Goal: Transaction & Acquisition: Purchase product/service

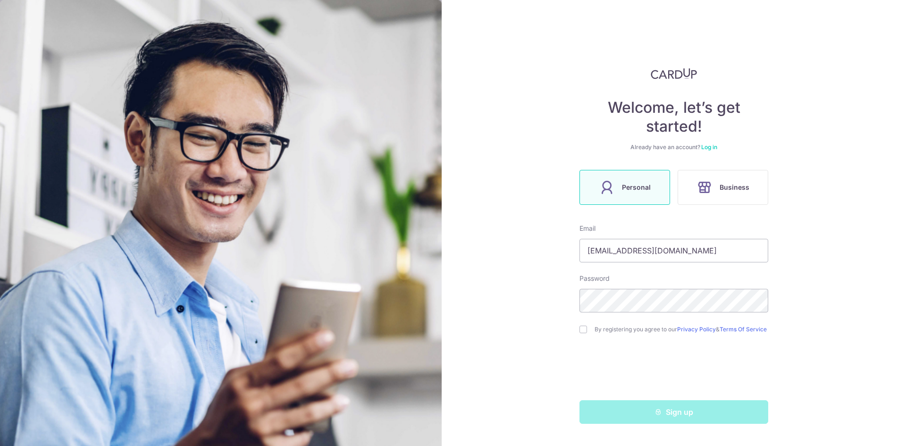
type input "[EMAIL_ADDRESS][DOMAIN_NAME]"
click at [579, 330] on div "Welcome, let’s get started! Already have an account? Log in Personal Business E…" at bounding box center [674, 223] width 464 height 446
click at [584, 333] on input "checkbox" at bounding box center [584, 330] width 8 height 8
checkbox input "true"
click at [670, 417] on button "Sign up" at bounding box center [674, 412] width 189 height 24
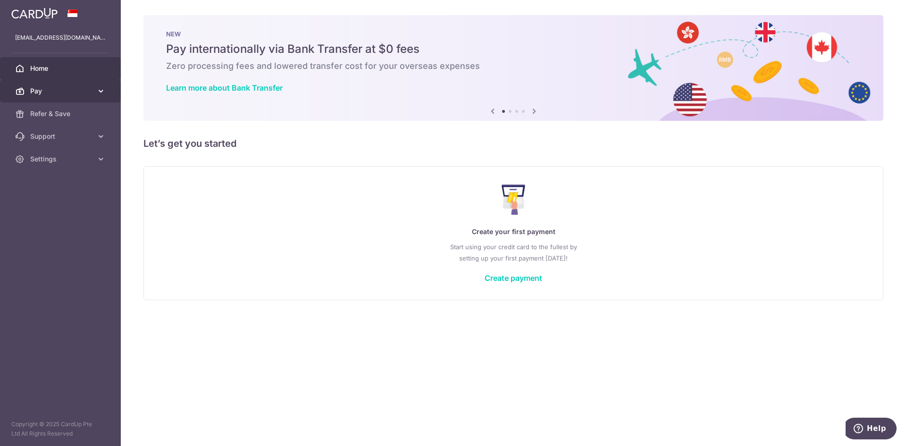
click at [90, 91] on span "Pay" at bounding box center [61, 90] width 62 height 9
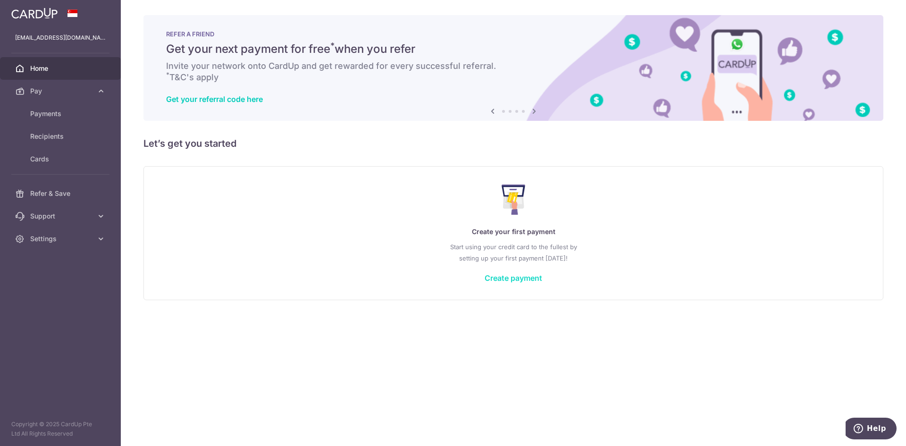
click at [534, 278] on link "Create payment" at bounding box center [514, 277] width 58 height 9
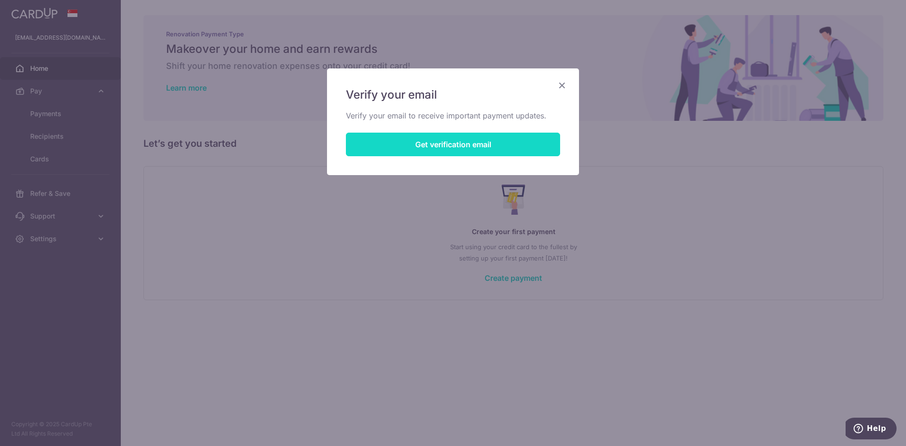
click at [455, 143] on button "Get verification email" at bounding box center [453, 145] width 214 height 24
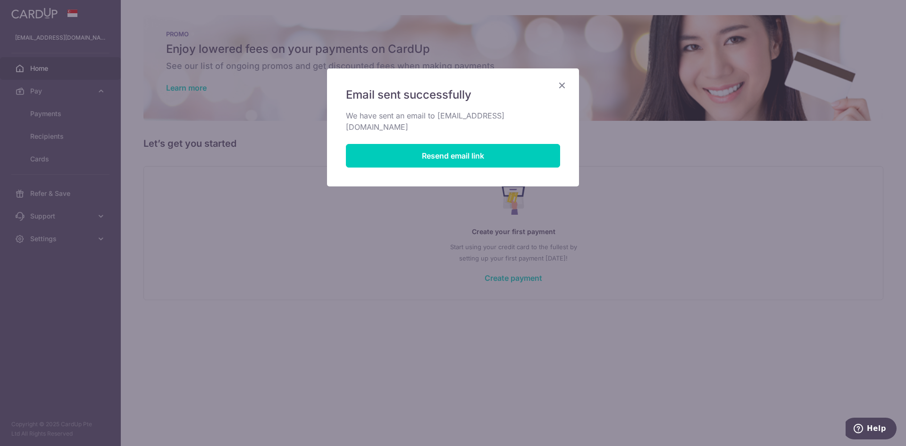
click at [562, 86] on icon "Close" at bounding box center [561, 85] width 11 height 12
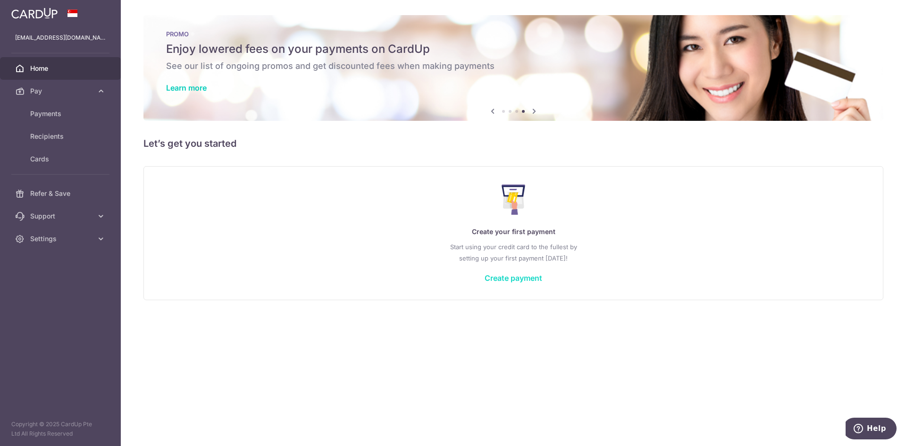
click at [526, 277] on link "Create payment" at bounding box center [514, 277] width 58 height 9
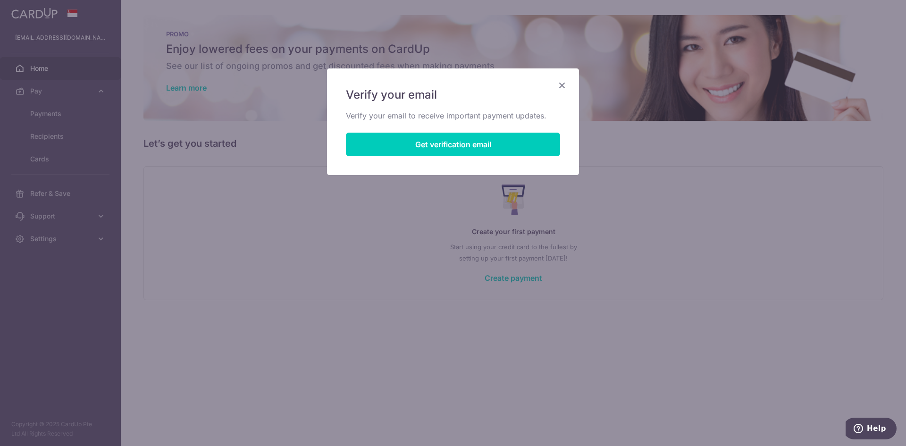
click at [560, 88] on icon "Close" at bounding box center [561, 85] width 11 height 12
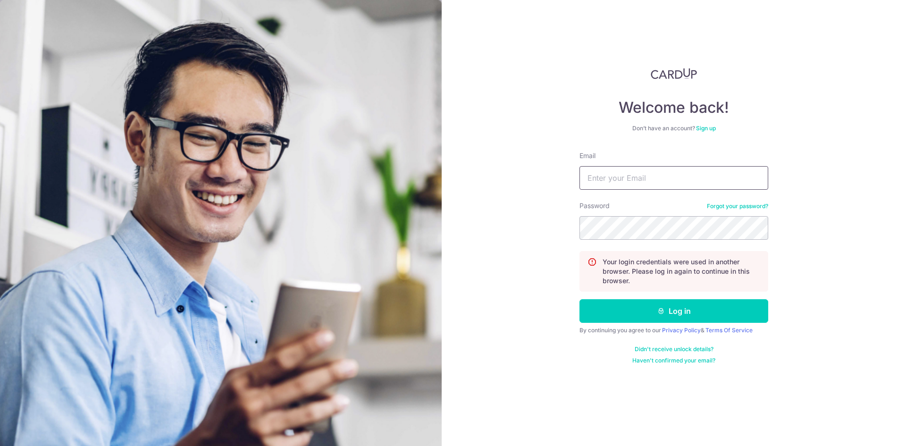
click at [653, 181] on input "Email" at bounding box center [674, 178] width 189 height 24
click at [653, 181] on input "suvianchua@gmaill.com" at bounding box center [674, 178] width 189 height 24
click at [654, 177] on input "suvianchua@gmaill.com" at bounding box center [674, 178] width 189 height 24
type input "[EMAIL_ADDRESS][DOMAIN_NAME]"
click at [580, 299] on button "Log in" at bounding box center [674, 311] width 189 height 24
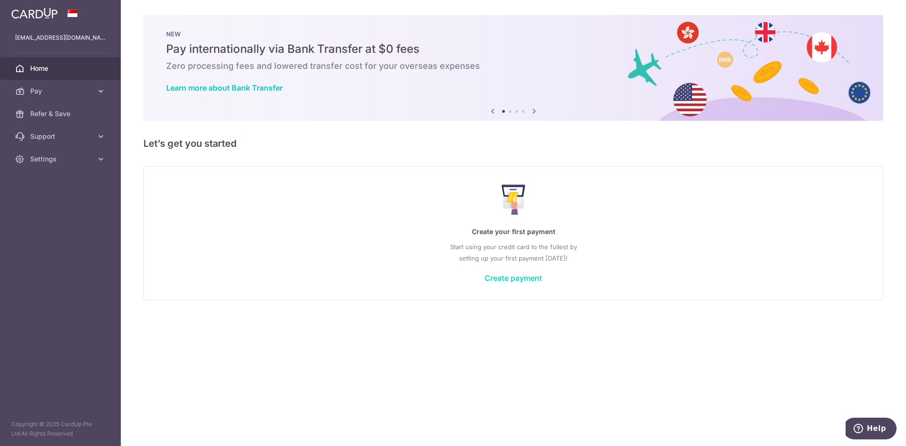
click at [518, 275] on link "Create payment" at bounding box center [514, 277] width 58 height 9
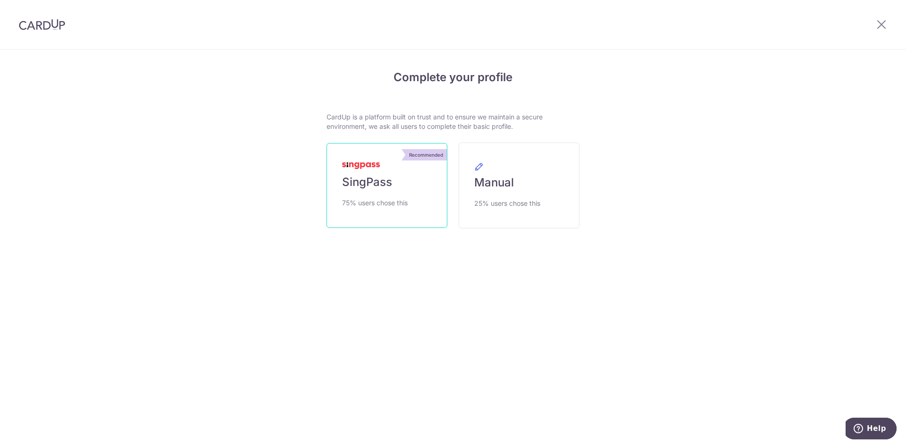
click at [360, 196] on link "Recommended SingPass 75% users chose this" at bounding box center [387, 185] width 121 height 85
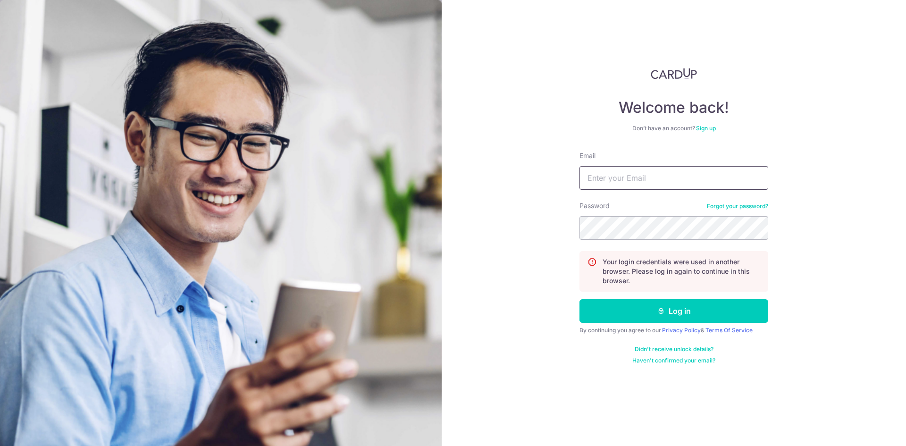
click at [648, 179] on input "Email" at bounding box center [674, 178] width 189 height 24
type input "suvianchua@gmail.com"
click at [580, 299] on button "Log in" at bounding box center [674, 311] width 189 height 24
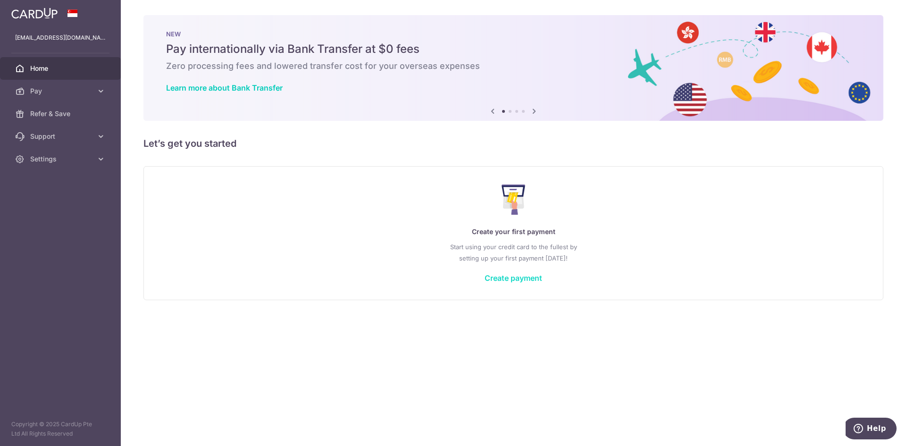
click at [510, 275] on link "Create payment" at bounding box center [514, 277] width 58 height 9
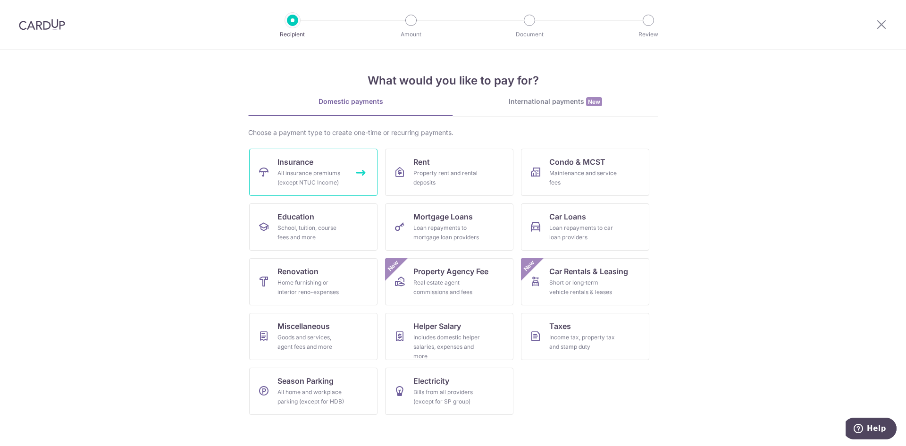
click at [323, 179] on div "All insurance premiums (except NTUC Income)" at bounding box center [312, 177] width 68 height 19
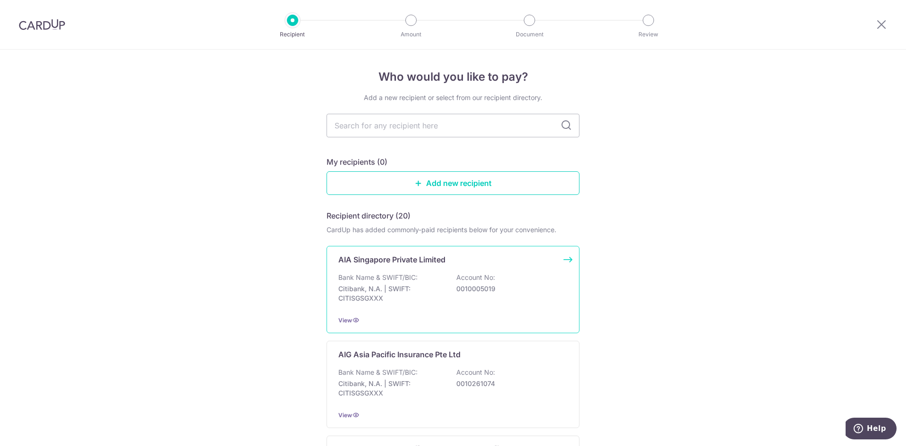
click at [459, 289] on p "0010005019" at bounding box center [509, 288] width 106 height 9
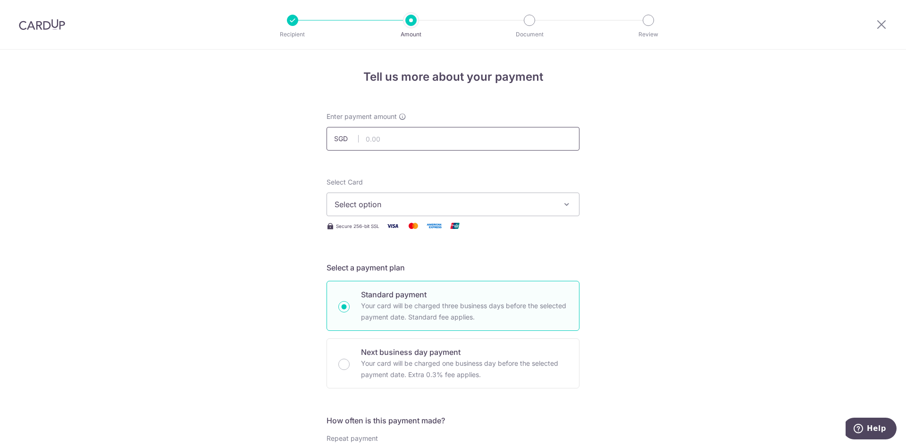
click at [411, 135] on input "text" at bounding box center [453, 139] width 253 height 24
type input "18,000.00"
click at [443, 209] on span "Select option" at bounding box center [445, 204] width 220 height 11
click at [407, 226] on link "Add credit card" at bounding box center [453, 230] width 252 height 17
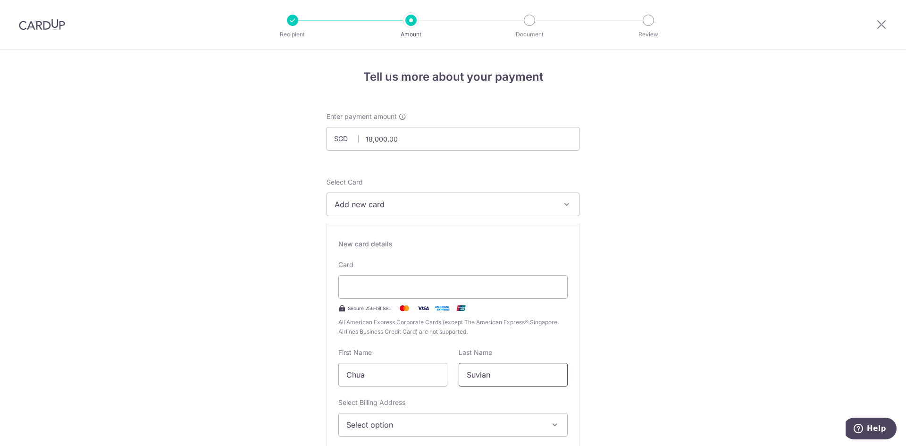
scroll to position [94, 0]
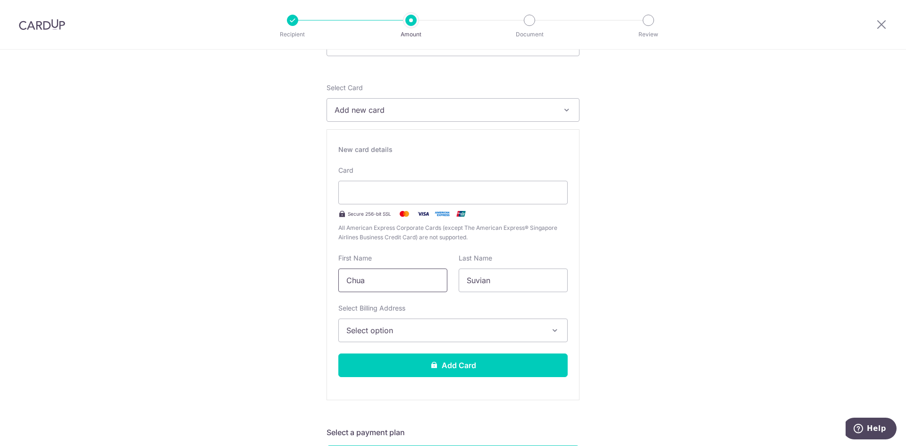
click at [354, 277] on input "Chua" at bounding box center [392, 281] width 109 height 24
type input "Suvian"
type input "Chua"
click at [386, 326] on span "Select option" at bounding box center [444, 330] width 196 height 11
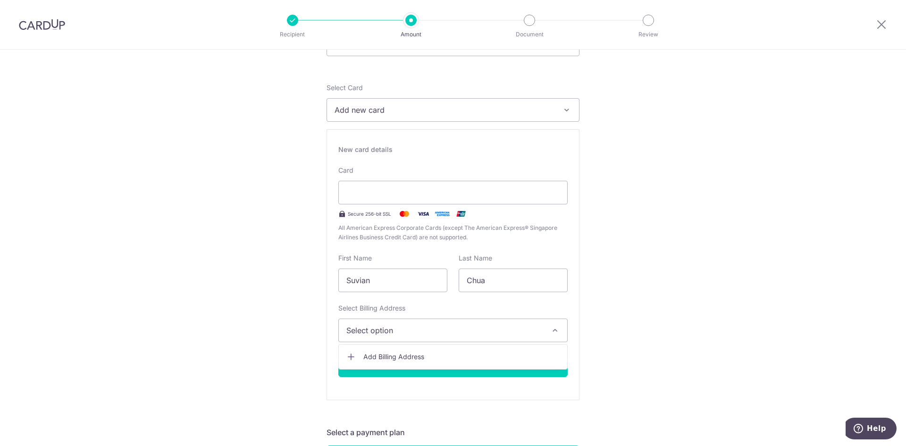
click at [386, 348] on link "Add Billing Address" at bounding box center [453, 356] width 228 height 17
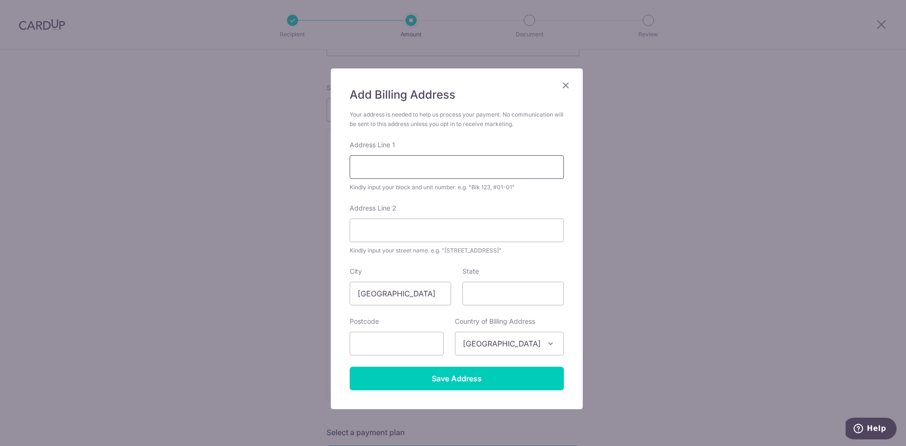
click at [418, 159] on input "Address Line 1" at bounding box center [457, 167] width 214 height 24
click at [422, 169] on input "641B" at bounding box center [457, 167] width 214 height 24
type input "641B #10-218"
click at [402, 233] on input "Address Line 2" at bounding box center [457, 231] width 214 height 24
type input "Tampines St 62"
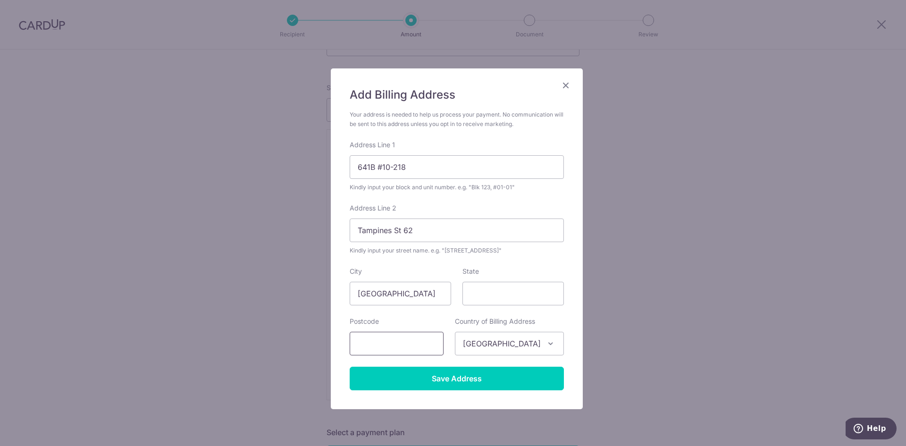
drag, startPoint x: 407, startPoint y: 333, endPoint x: 404, endPoint y: 337, distance: 5.4
click at [407, 333] on input "text" at bounding box center [397, 344] width 94 height 24
type input "522641"
click at [404, 378] on input "Save Address" at bounding box center [457, 379] width 214 height 24
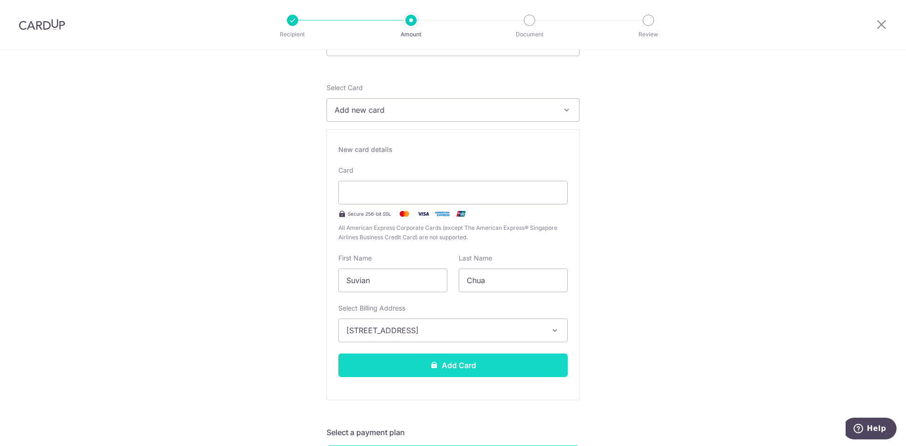
click at [463, 362] on button "Add Card" at bounding box center [452, 366] width 229 height 24
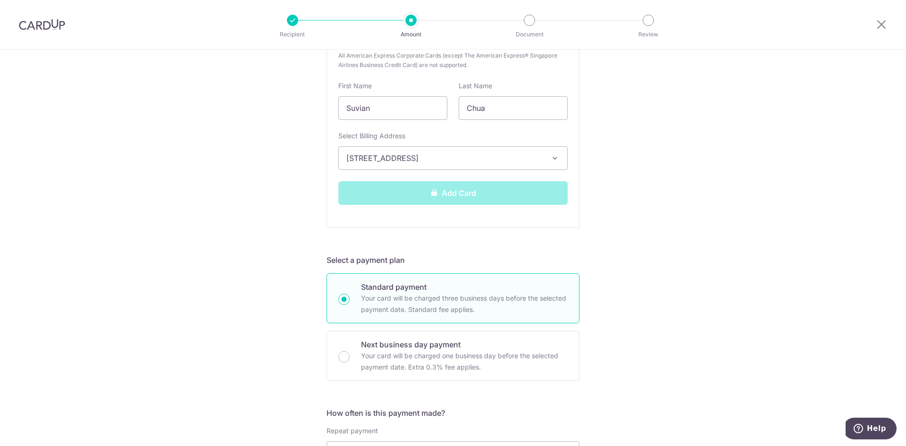
scroll to position [283, 0]
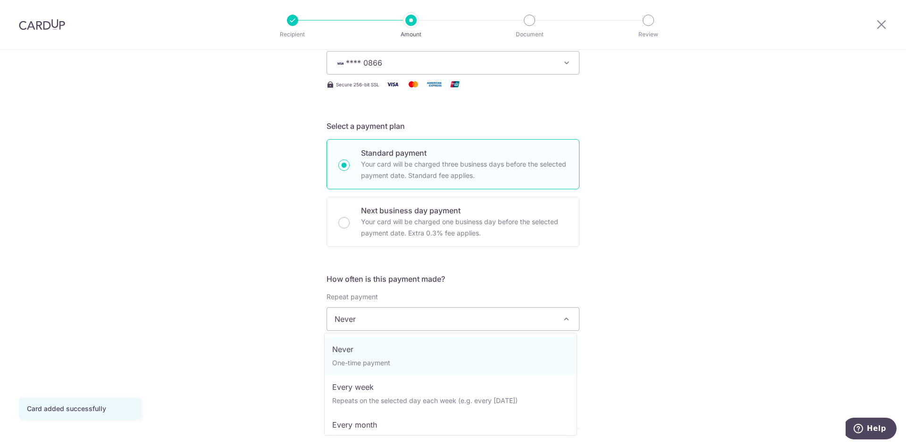
drag, startPoint x: 0, startPoint y: 0, endPoint x: 490, endPoint y: 318, distance: 584.1
click at [490, 318] on span "Never" at bounding box center [453, 319] width 252 height 23
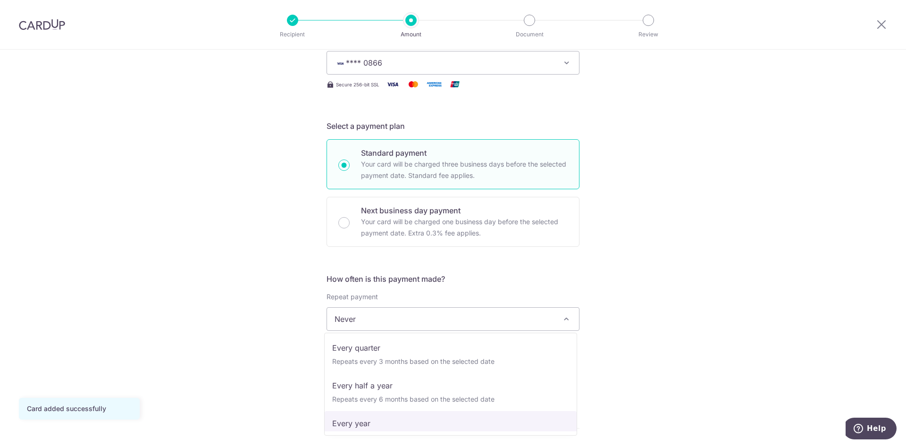
scroll to position [132, 0]
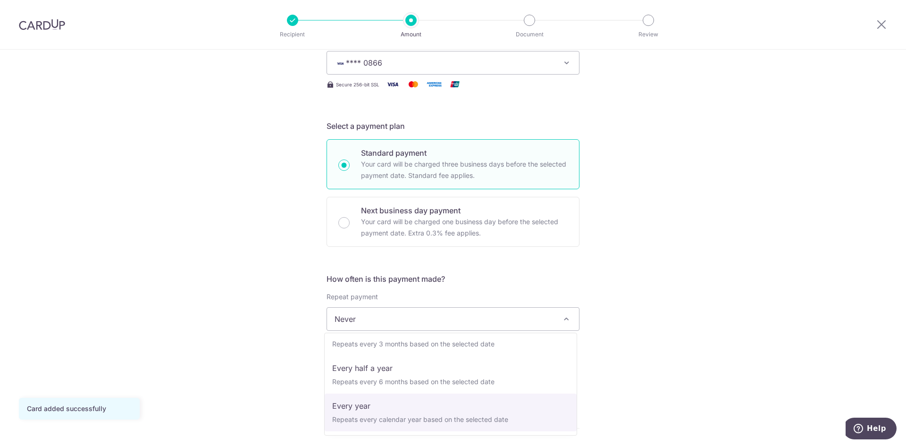
select select "6"
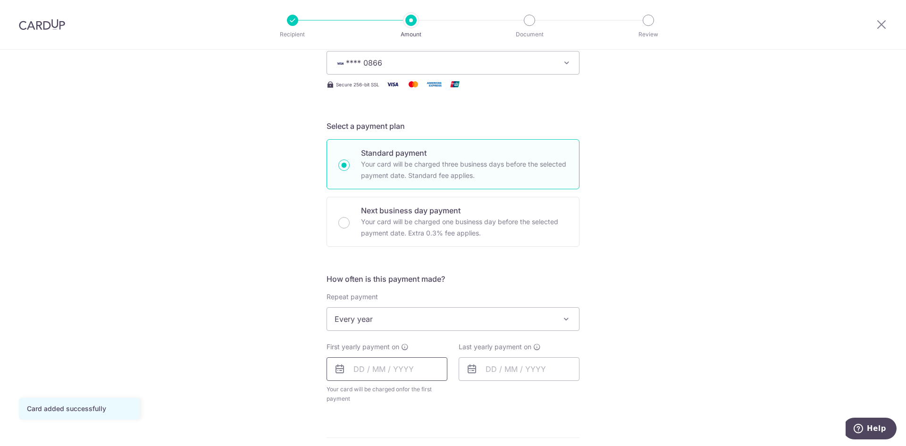
click at [397, 372] on input "text" at bounding box center [387, 369] width 121 height 24
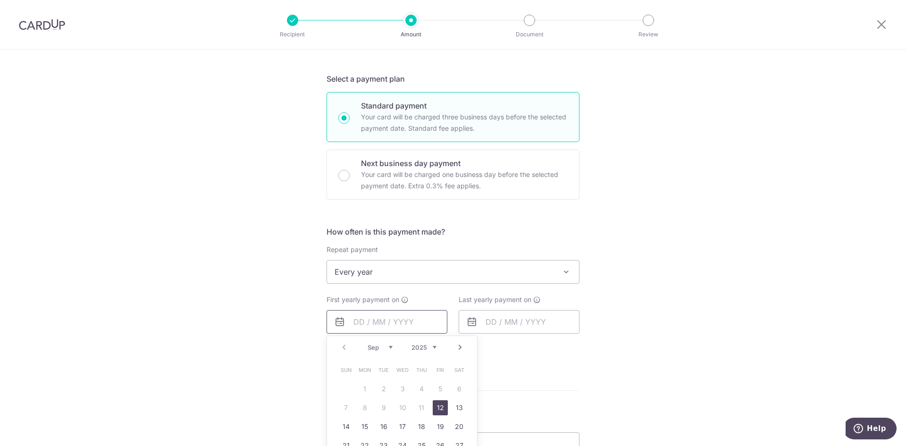
scroll to position [236, 0]
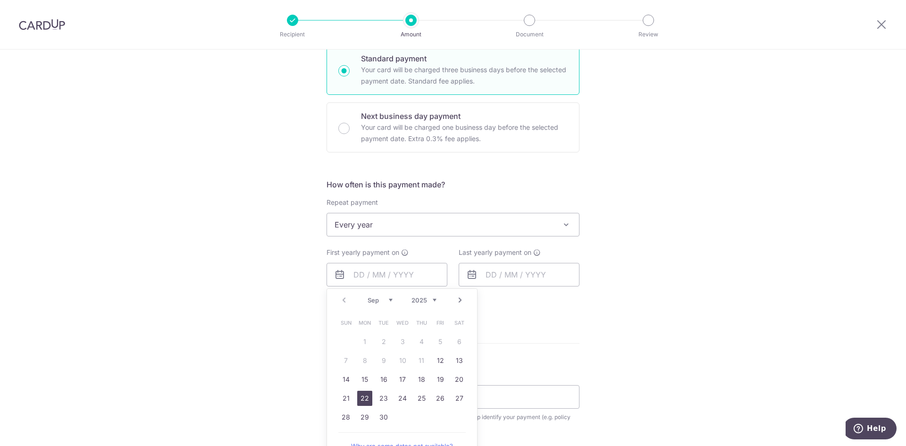
click at [360, 401] on link "22" at bounding box center [364, 398] width 15 height 15
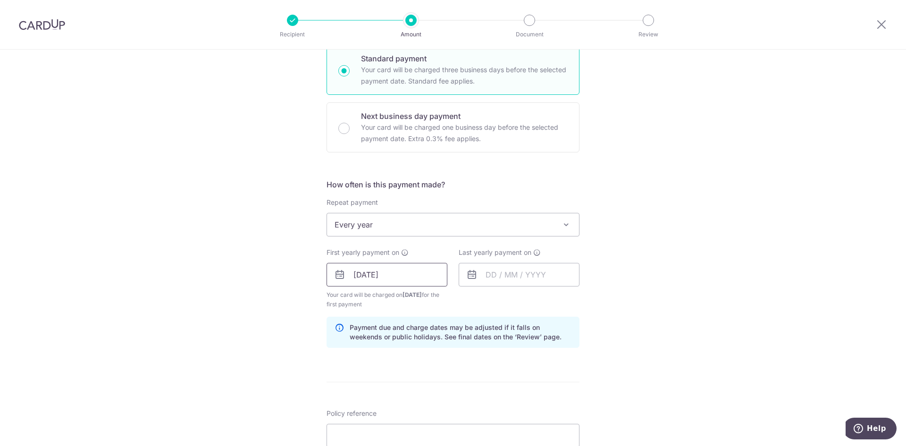
click at [387, 279] on input "22/09/2025" at bounding box center [387, 275] width 121 height 24
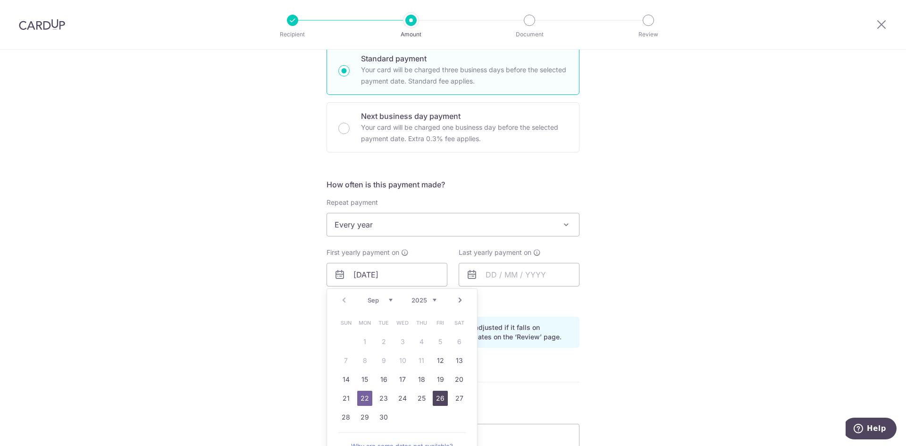
click at [434, 395] on link "26" at bounding box center [440, 398] width 15 height 15
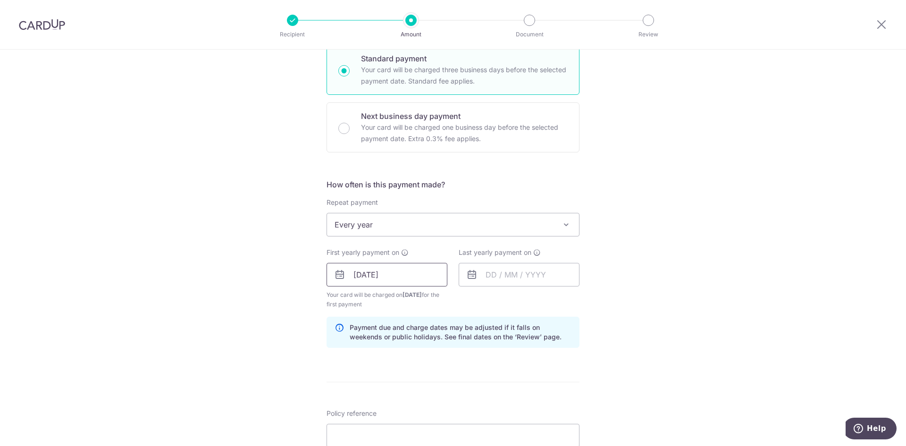
click at [376, 278] on input "26/09/2025" at bounding box center [387, 275] width 121 height 24
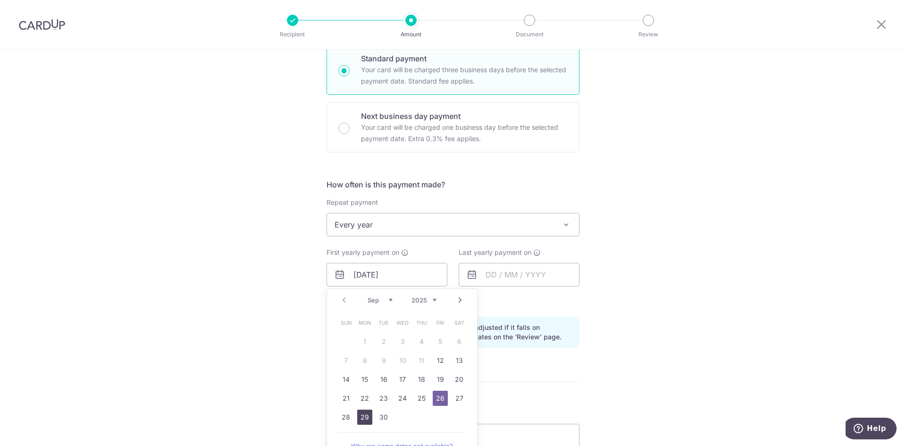
click at [364, 415] on link "29" at bounding box center [364, 417] width 15 height 15
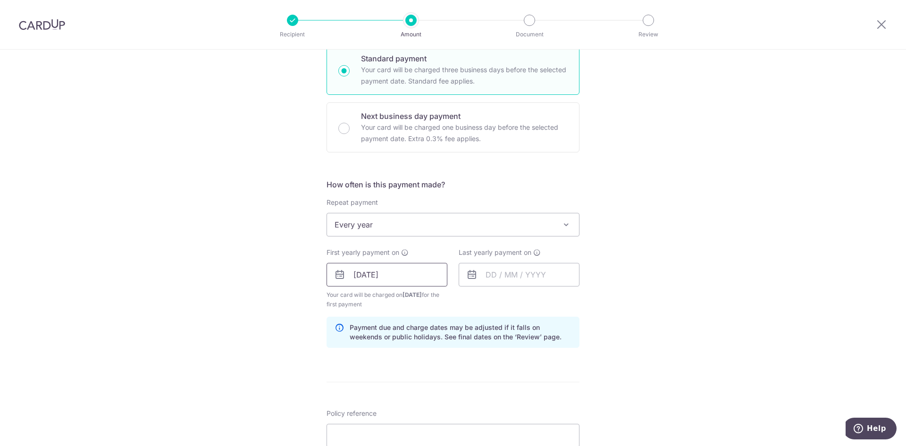
click at [396, 273] on input "29/09/2025" at bounding box center [387, 275] width 121 height 24
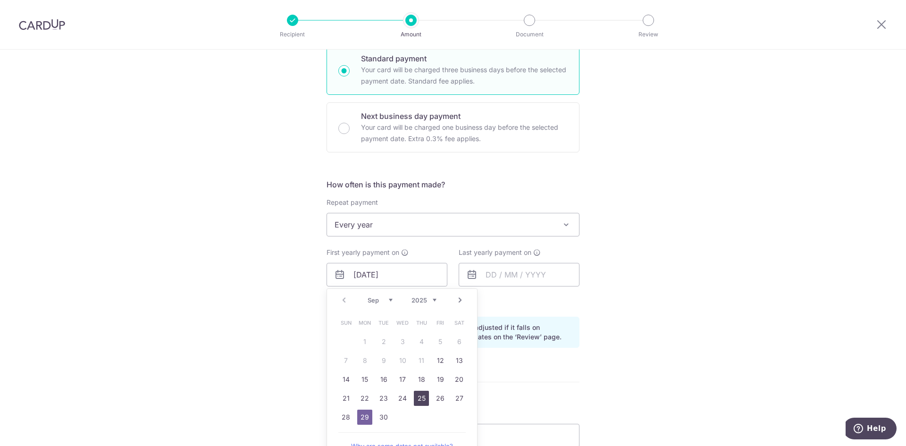
click at [417, 396] on link "25" at bounding box center [421, 398] width 15 height 15
type input "[DATE]"
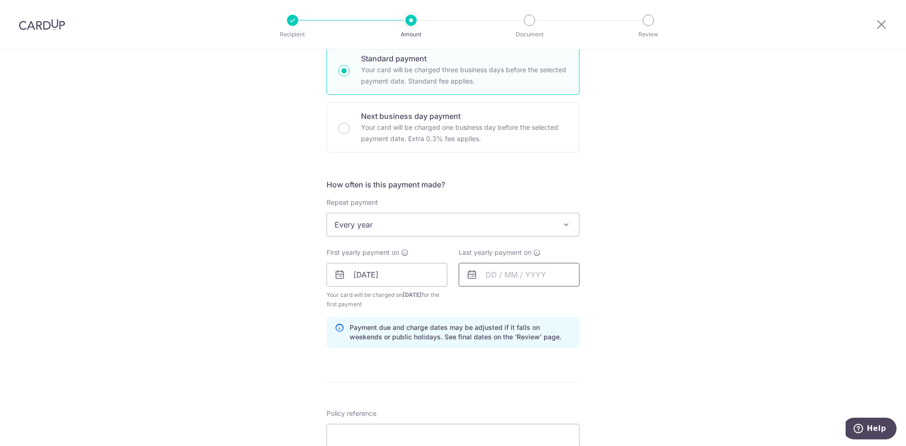
click at [501, 276] on input "text" at bounding box center [519, 275] width 121 height 24
drag, startPoint x: 700, startPoint y: 255, endPoint x: 623, endPoint y: 261, distance: 77.2
click at [700, 255] on div "Tell us more about your payment Enter payment amount SGD 18,000.00 18000.00 Car…" at bounding box center [453, 265] width 906 height 902
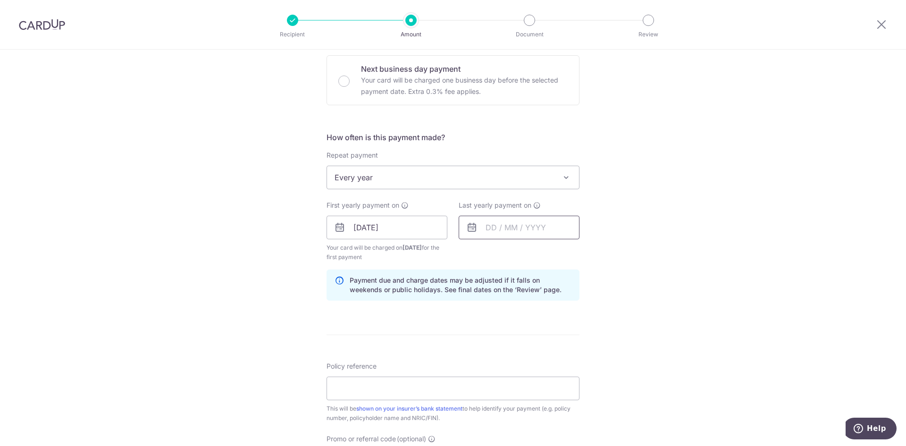
click at [488, 223] on input "text" at bounding box center [519, 228] width 121 height 24
click at [555, 253] on select "2025 2026 2027 2028 2029 2030 2031 2032 2033 2034 2035" at bounding box center [556, 253] width 25 height 8
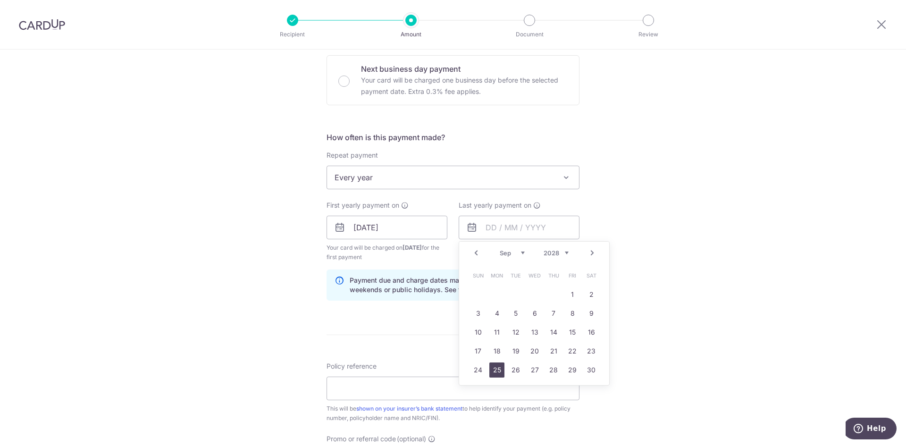
click at [498, 367] on link "25" at bounding box center [496, 369] width 15 height 15
type input "25/09/2028"
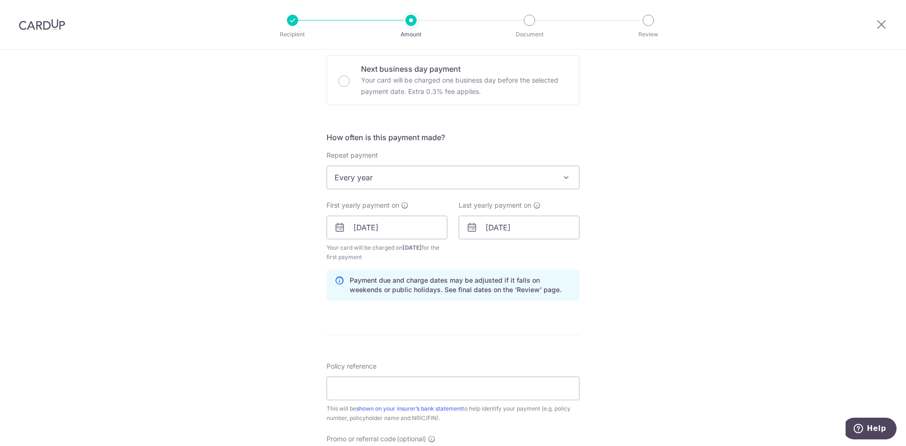
click at [689, 314] on div "Tell us more about your payment Enter payment amount SGD 18,000.00 18000.00 Car…" at bounding box center [453, 217] width 906 height 902
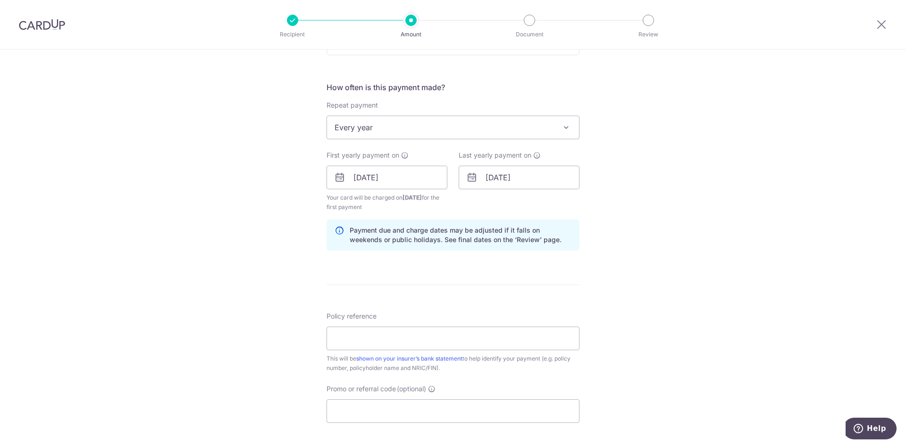
scroll to position [378, 0]
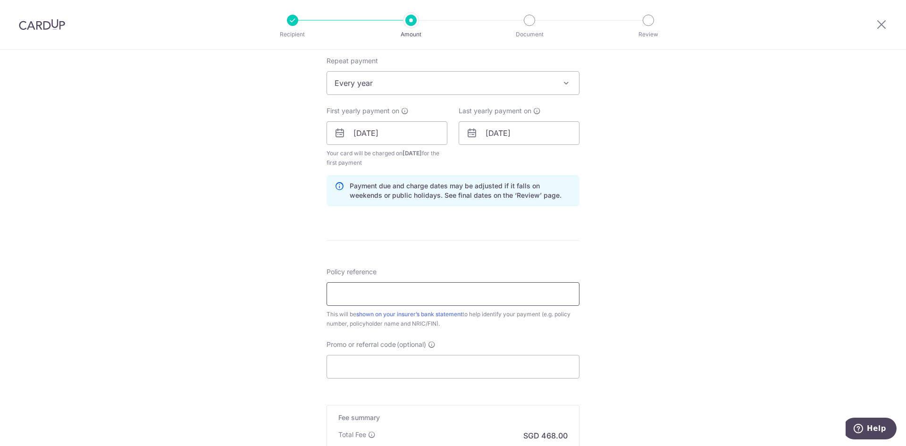
click at [379, 292] on input "Policy reference" at bounding box center [453, 294] width 253 height 24
click at [440, 295] on input "Policy reference" at bounding box center [453, 294] width 253 height 24
click at [382, 292] on input "U127796255" at bounding box center [453, 294] width 253 height 24
type input "U127796255"
click at [360, 365] on input "Promo or referral code (optional)" at bounding box center [453, 367] width 253 height 24
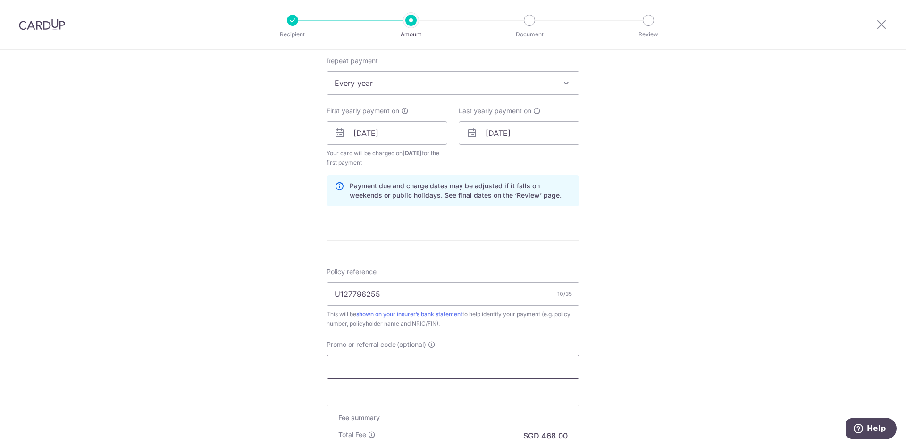
click at [391, 365] on input "Promo or referral code (optional)" at bounding box center [453, 367] width 253 height 24
paste input "OCBC155"
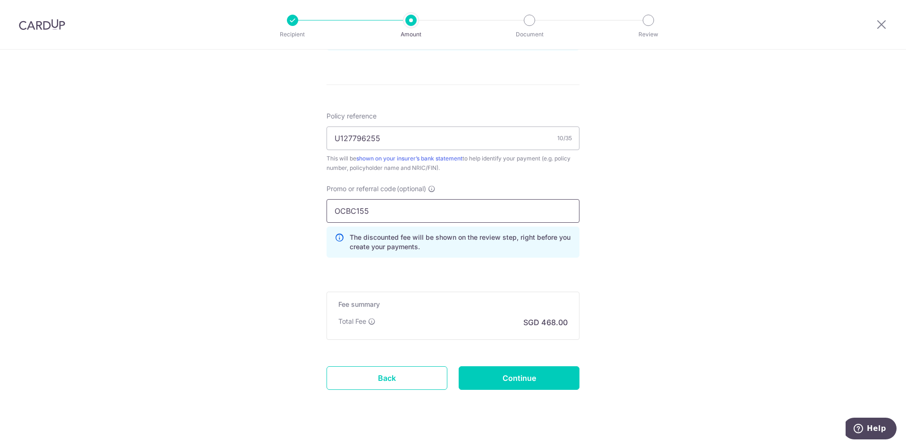
scroll to position [548, 0]
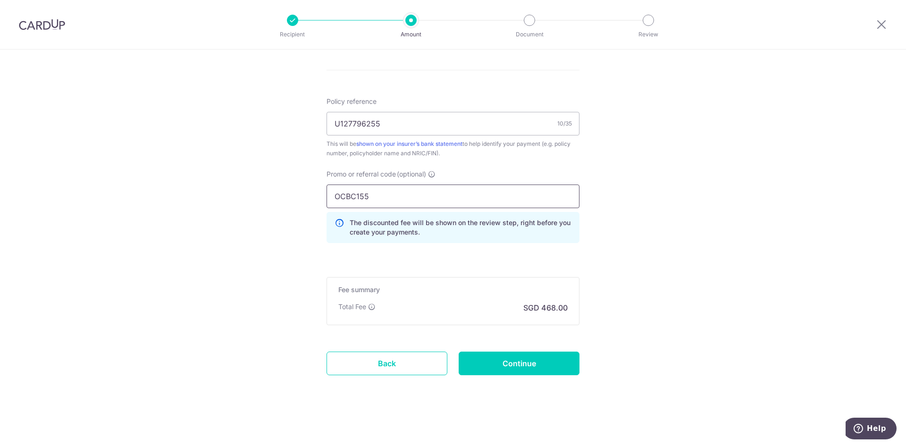
type input "OCBC155"
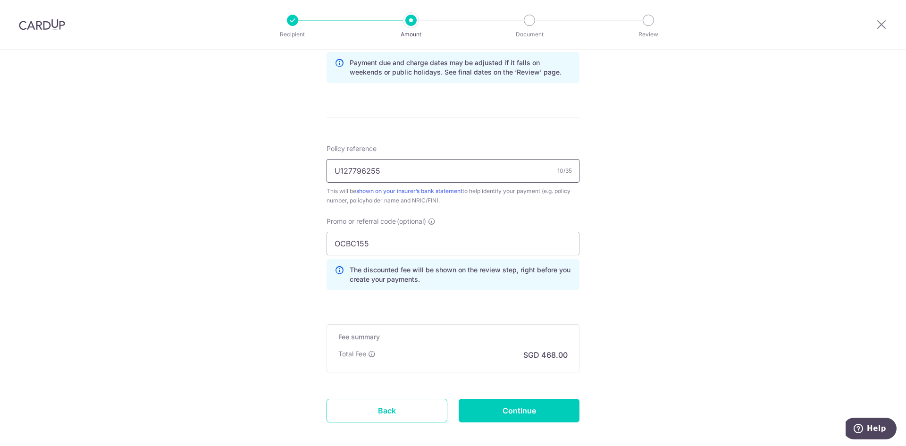
click at [355, 167] on input "U127796255" at bounding box center [453, 171] width 253 height 24
click at [380, 168] on input "U127796255" at bounding box center [453, 171] width 253 height 24
click at [518, 417] on input "Continue" at bounding box center [519, 411] width 121 height 24
type input "Create Schedule"
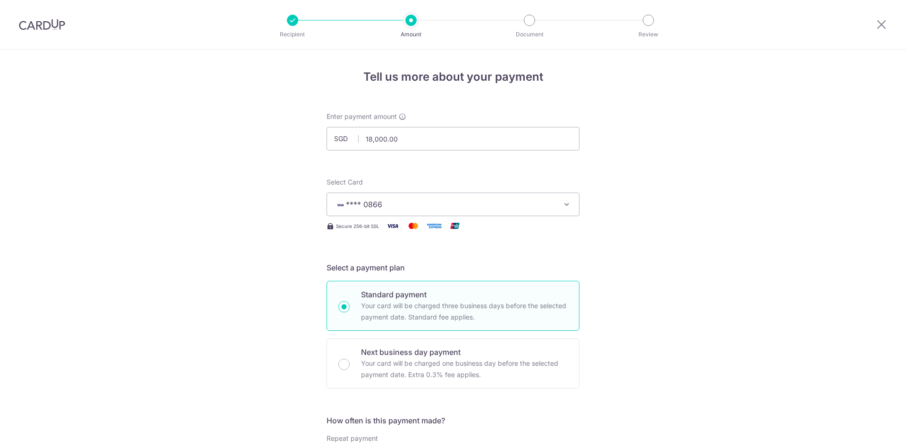
scroll to position [513, 0]
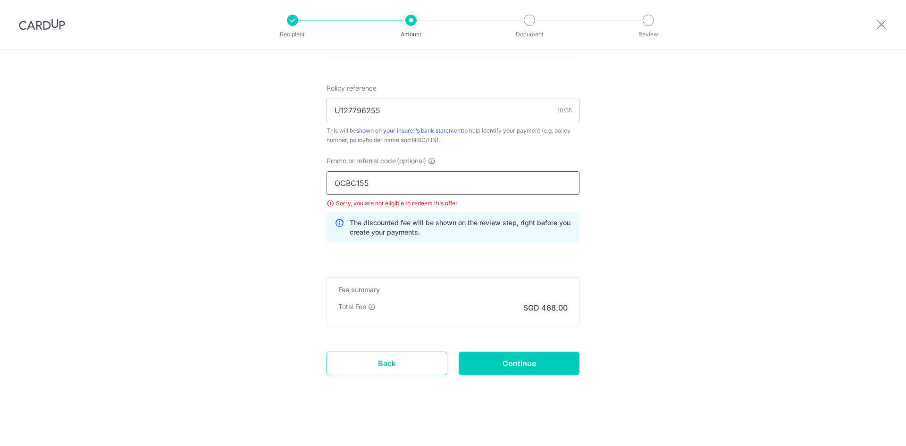
click at [456, 184] on input "OCBC155" at bounding box center [453, 183] width 253 height 24
click at [328, 203] on div "Sorry, you are not eligible to redeem this offer" at bounding box center [453, 203] width 253 height 9
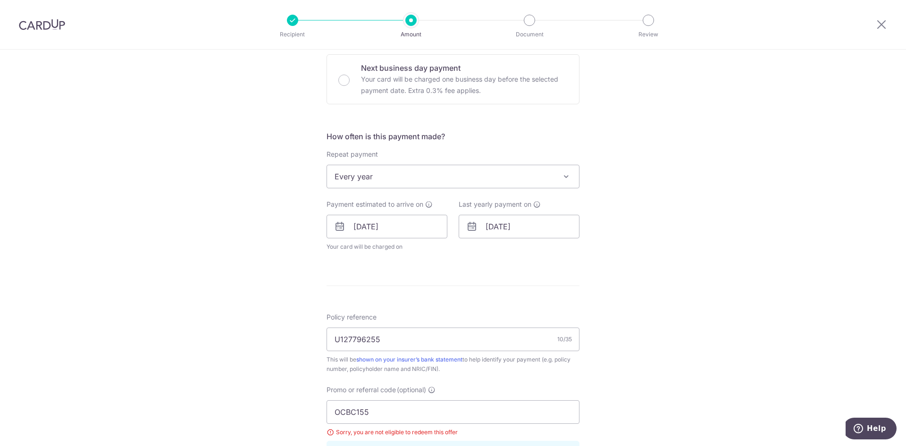
scroll to position [283, 0]
click at [414, 168] on span "Every year" at bounding box center [453, 177] width 252 height 23
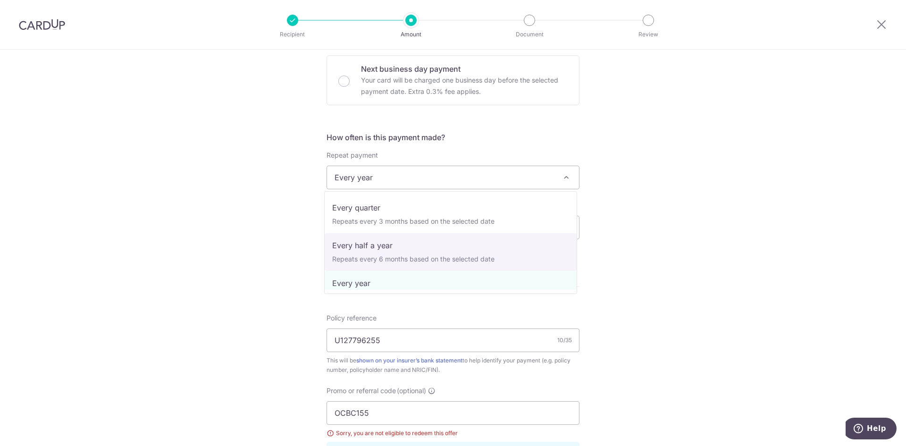
scroll to position [0, 0]
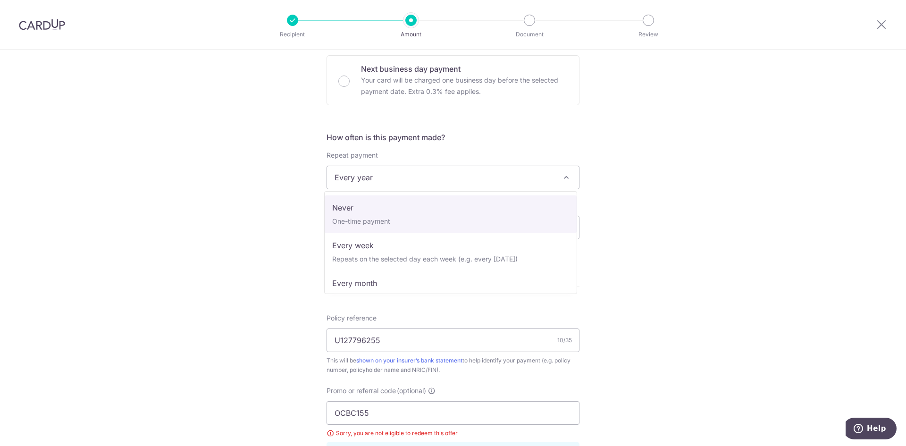
select select "1"
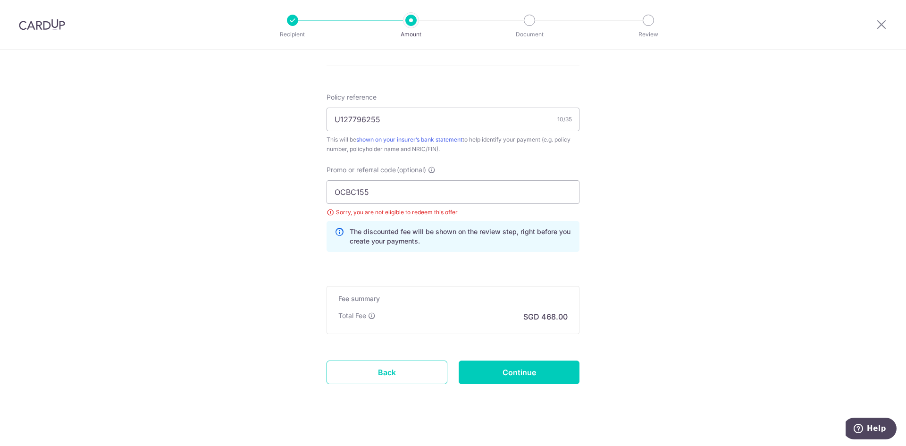
scroll to position [552, 0]
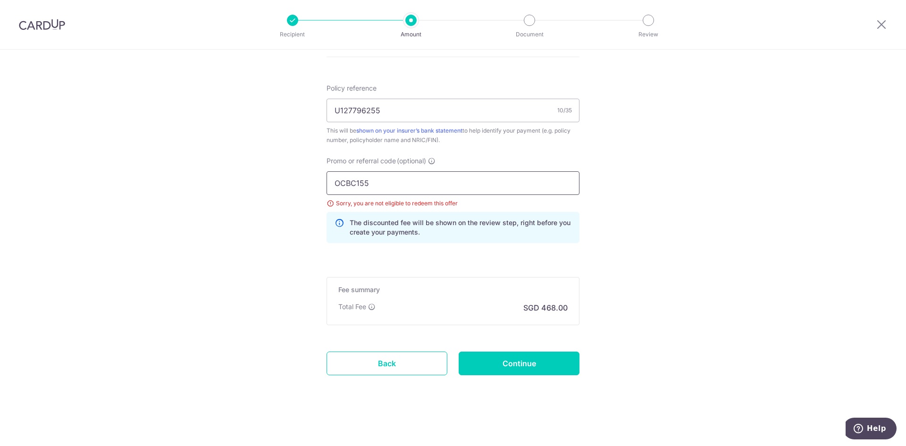
click at [389, 179] on input "OCBC155" at bounding box center [453, 183] width 253 height 24
click at [505, 358] on input "Continue" at bounding box center [519, 364] width 121 height 24
type input "Update Schedule"
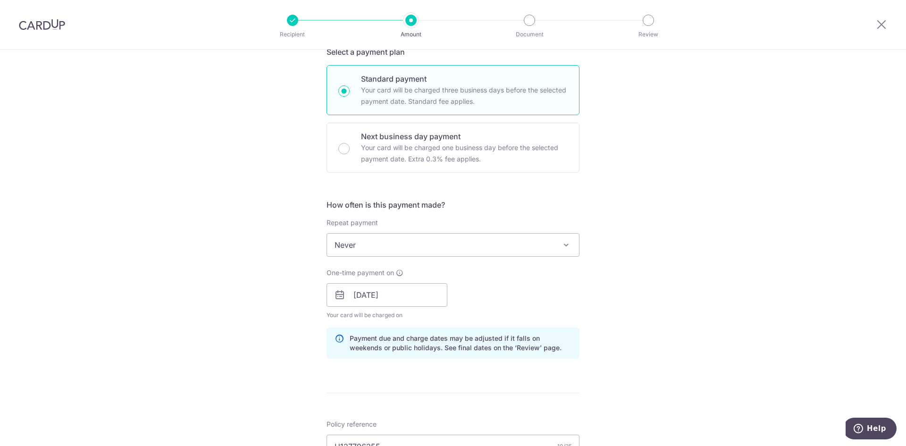
scroll to position [174, 0]
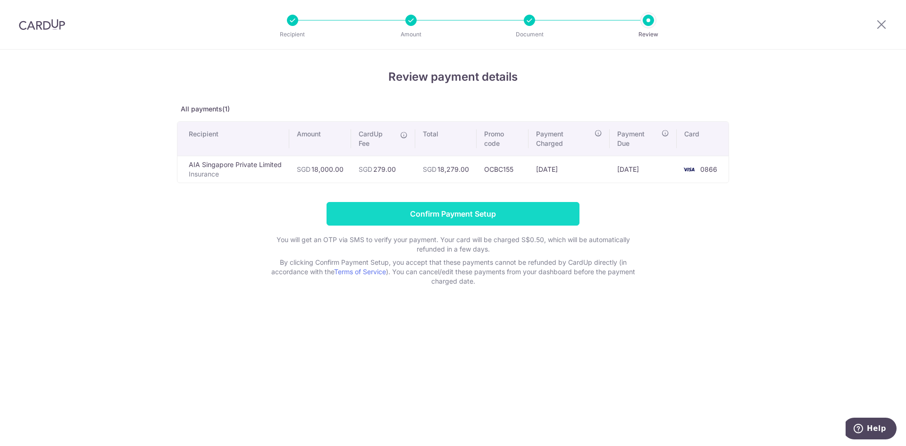
click at [448, 213] on input "Confirm Payment Setup" at bounding box center [453, 214] width 253 height 24
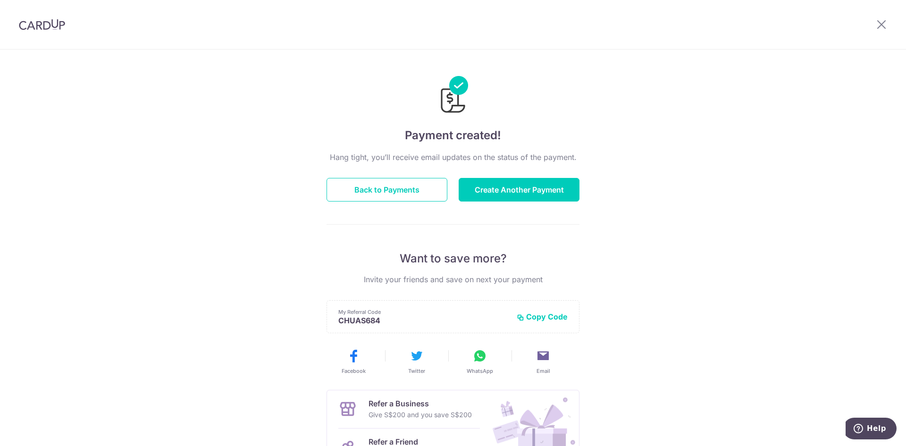
click at [682, 261] on div "Payment created! Hang tight, you’ll receive email updates on the status of the …" at bounding box center [453, 302] width 906 height 504
click at [398, 185] on button "Back to Payments" at bounding box center [387, 190] width 121 height 24
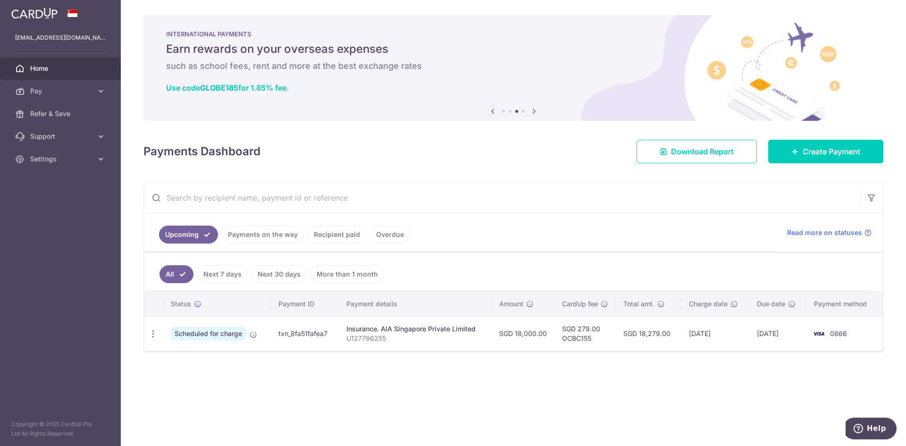
click at [587, 397] on div "× Pause Schedule Pause all future payments in this series Pause just this one p…" at bounding box center [513, 223] width 785 height 446
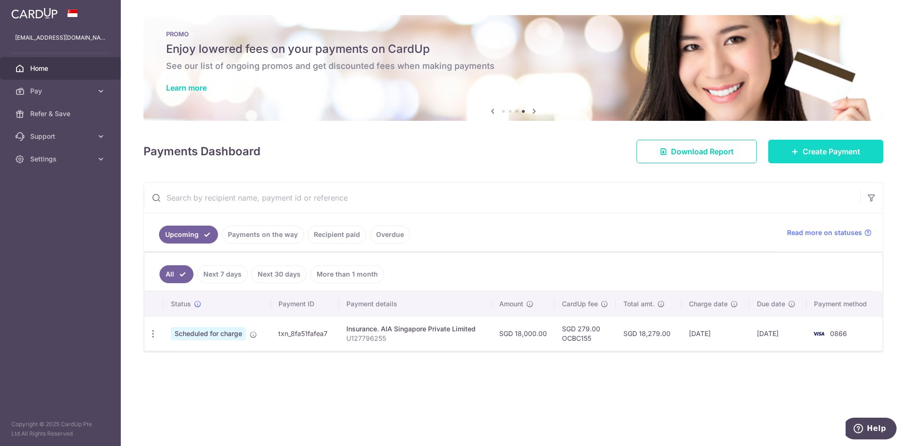
click at [798, 152] on icon at bounding box center [796, 152] width 8 height 8
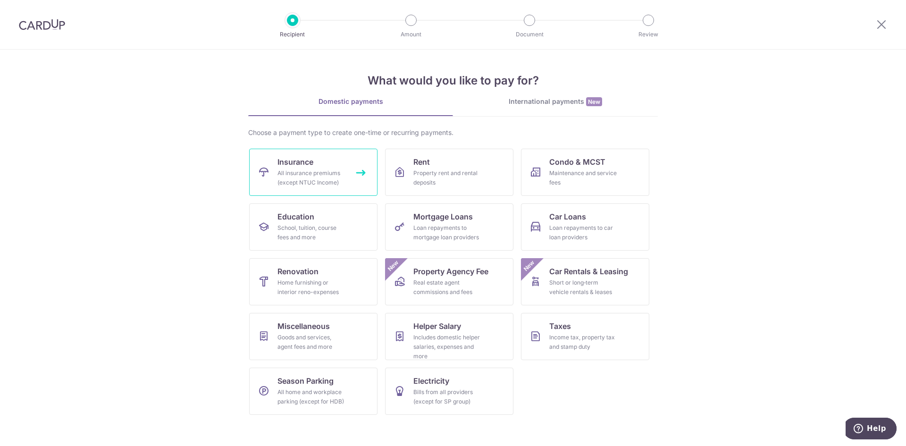
click at [336, 178] on div "All insurance premiums (except NTUC Income)" at bounding box center [312, 177] width 68 height 19
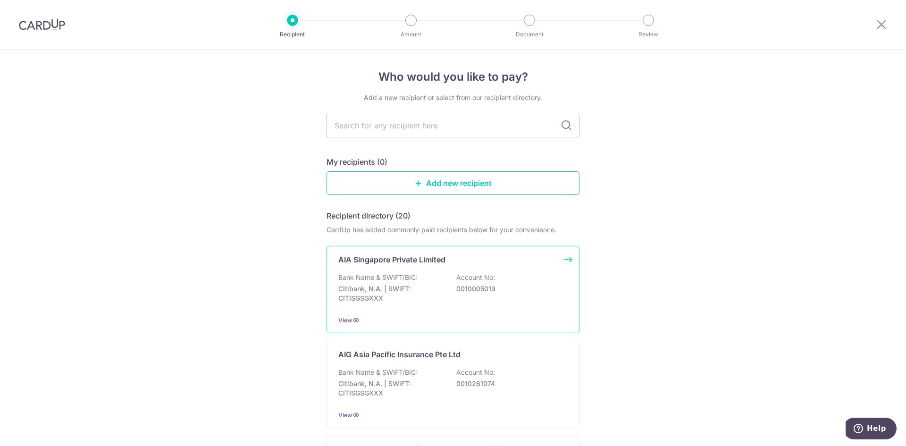
click at [456, 288] on p "0010005019" at bounding box center [509, 288] width 106 height 9
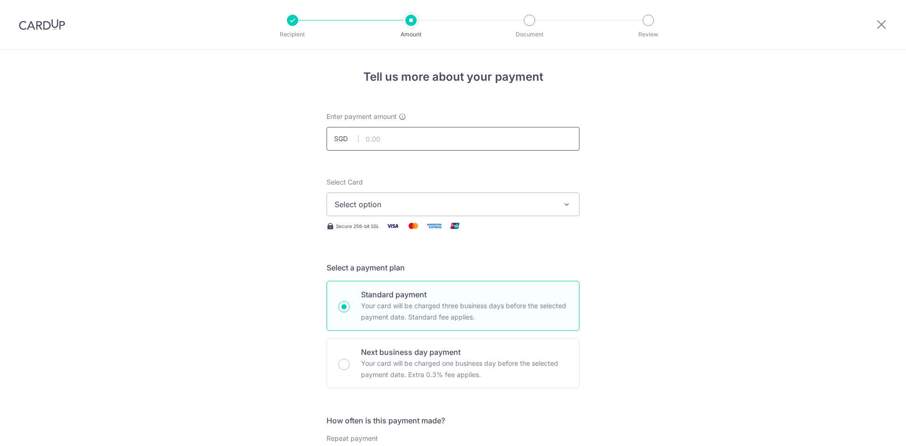
click at [479, 144] on input "text" at bounding box center [453, 139] width 253 height 24
type input "3,563.34"
click at [567, 197] on button "Select option" at bounding box center [453, 205] width 253 height 24
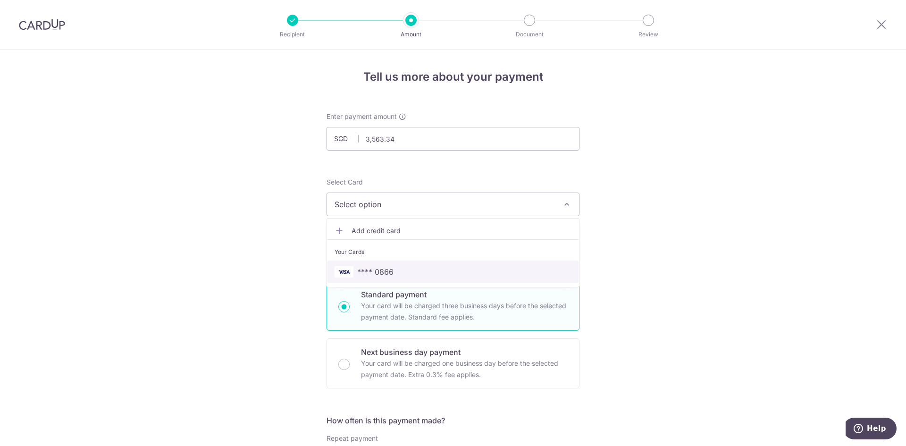
click at [363, 262] on link "**** 0866" at bounding box center [453, 272] width 252 height 23
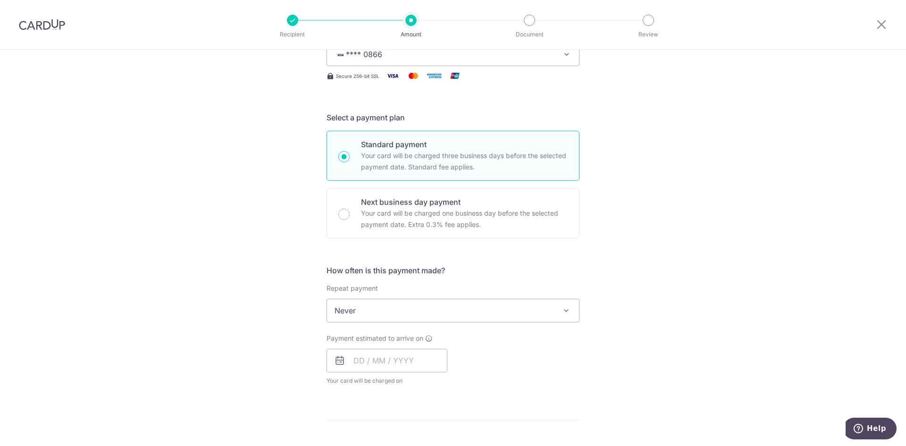
scroll to position [236, 0]
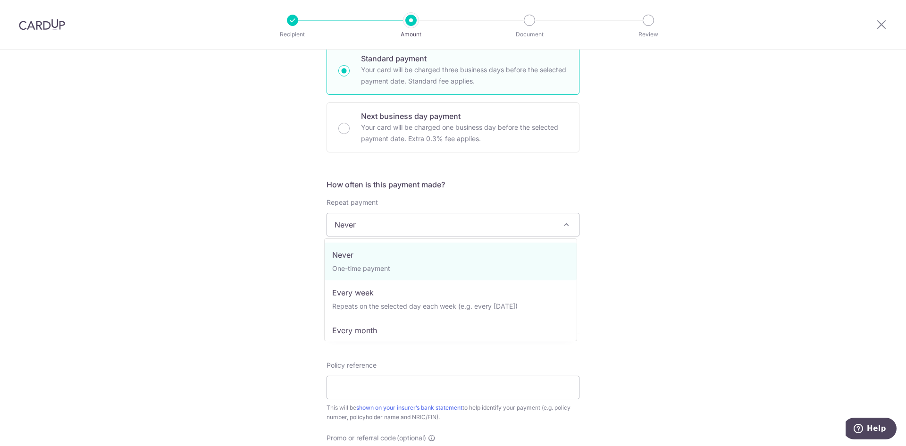
click at [421, 230] on span "Never" at bounding box center [453, 224] width 252 height 23
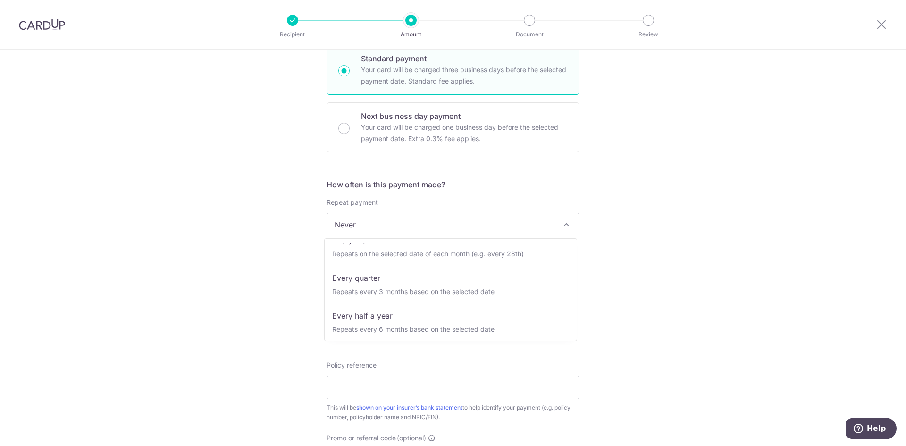
scroll to position [132, 0]
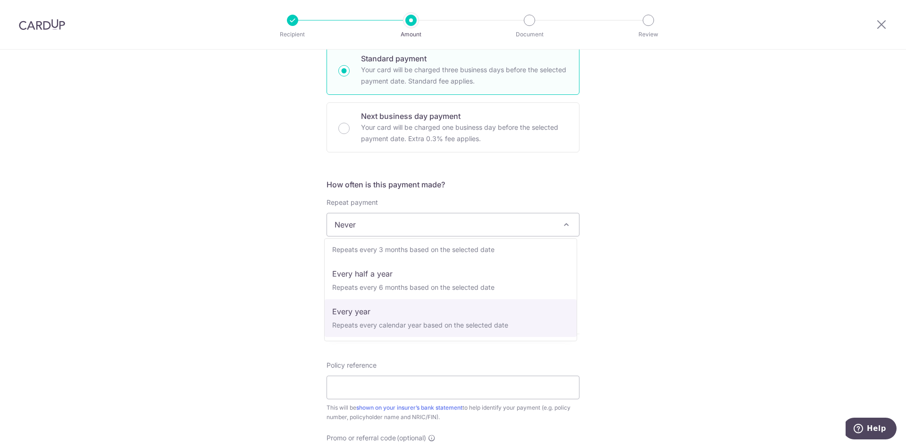
select select "6"
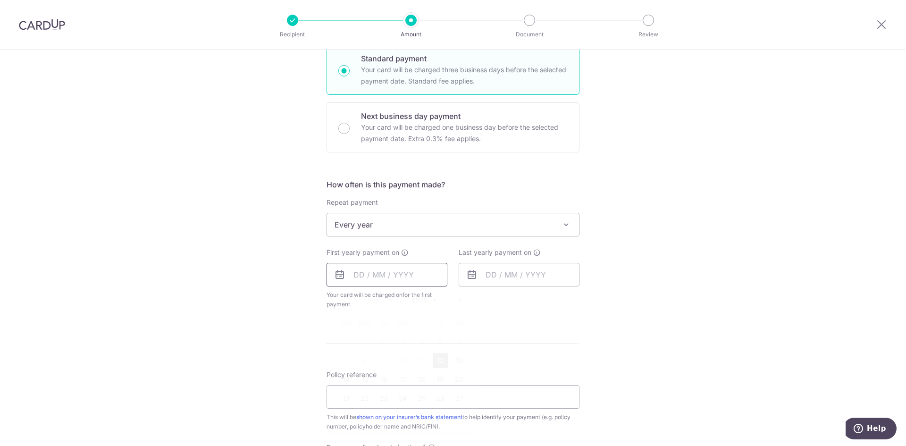
click at [381, 280] on input "text" at bounding box center [387, 275] width 121 height 24
click at [372, 299] on select "Sep Oct Nov Dec" at bounding box center [380, 300] width 25 height 8
click at [438, 418] on link "31" at bounding box center [440, 417] width 15 height 15
type input "31/10/2025"
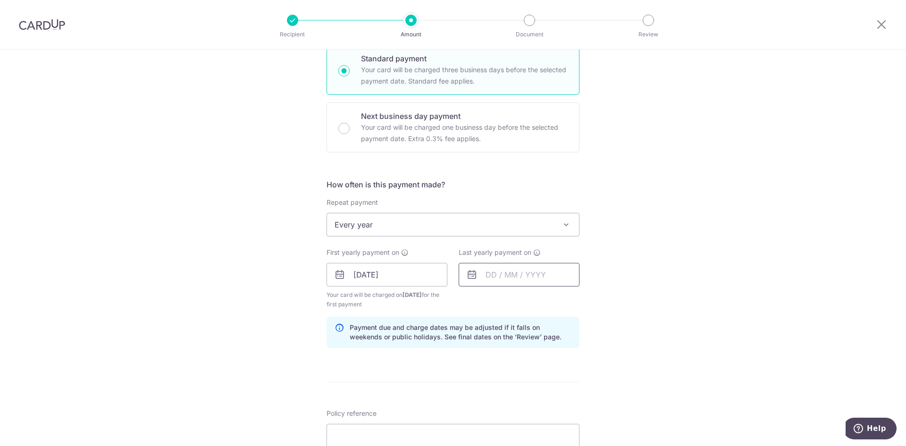
click at [523, 272] on input "text" at bounding box center [519, 275] width 121 height 24
click at [562, 301] on select "2025 2026 2027 2028 2029 2030 2031 2032 2033 2034 2035" at bounding box center [556, 300] width 25 height 8
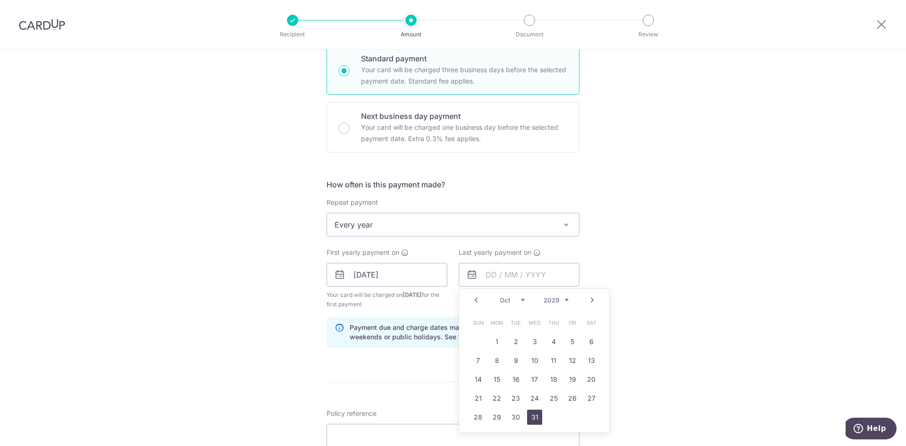
click at [529, 414] on link "31" at bounding box center [534, 417] width 15 height 15
type input "31/10/2029"
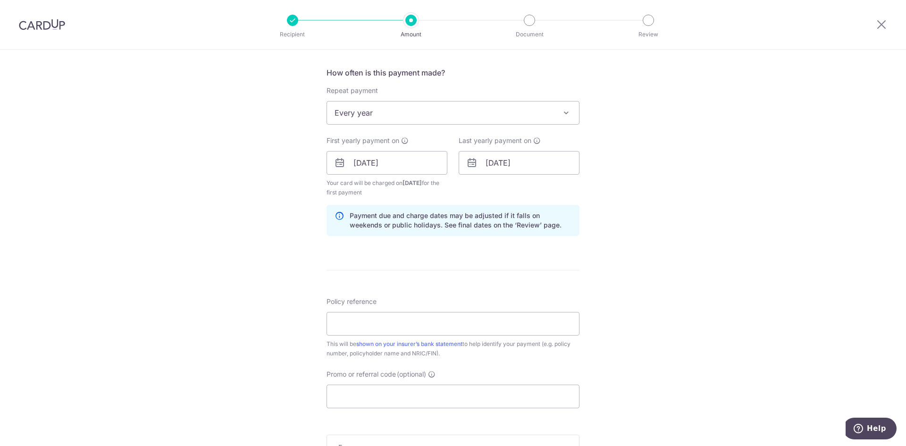
scroll to position [425, 0]
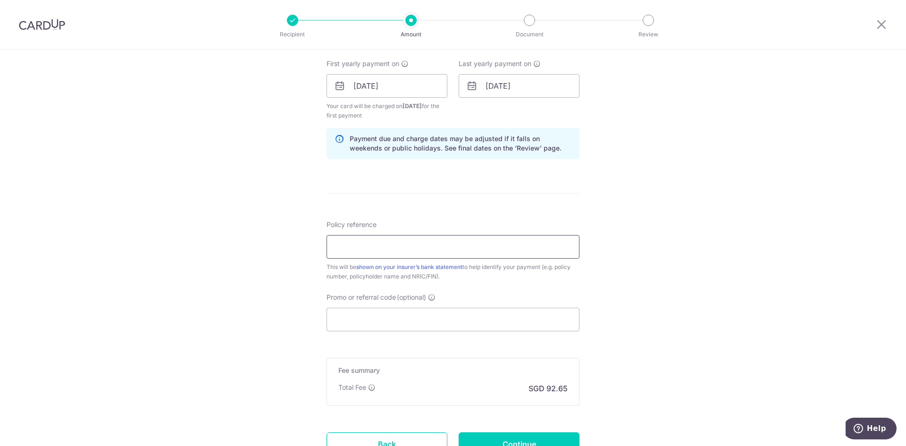
click at [397, 252] on input "Policy reference" at bounding box center [453, 247] width 253 height 24
type input "U126767159"
click at [386, 315] on input "Promo or referral code (optional)" at bounding box center [453, 320] width 253 height 24
paste input "OCBC18"
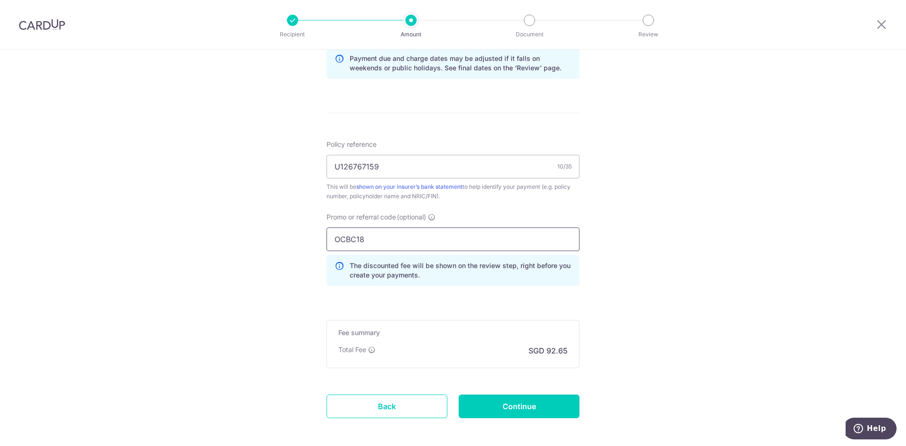
scroll to position [519, 0]
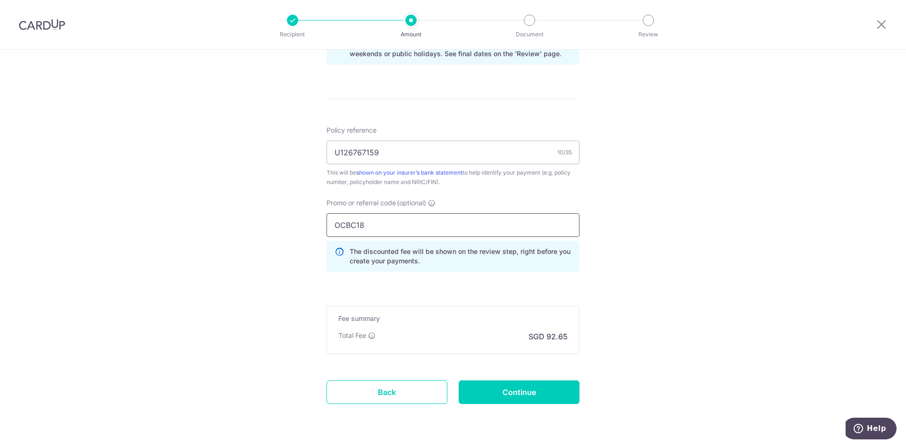
type input "OCBC18"
click at [614, 321] on div "Tell us more about your payment Enter payment amount SGD 3,563.34 3563.34 Selec…" at bounding box center [453, 2] width 906 height 944
click at [506, 390] on input "Continue" at bounding box center [519, 392] width 121 height 24
type input "Create Schedule"
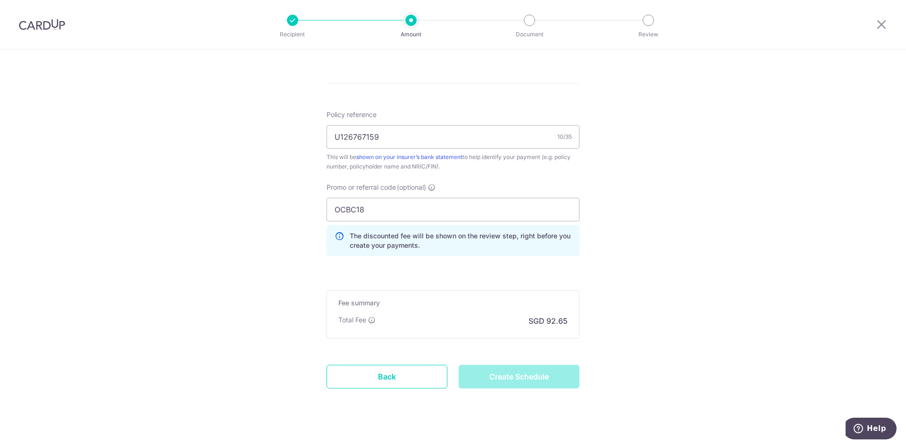
scroll to position [548, 0]
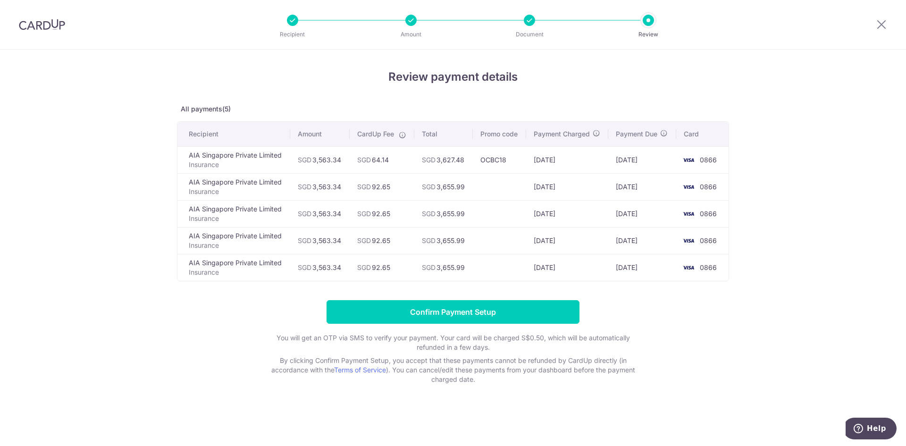
click at [492, 184] on td at bounding box center [499, 186] width 53 height 27
click at [879, 23] on icon at bounding box center [881, 24] width 11 height 12
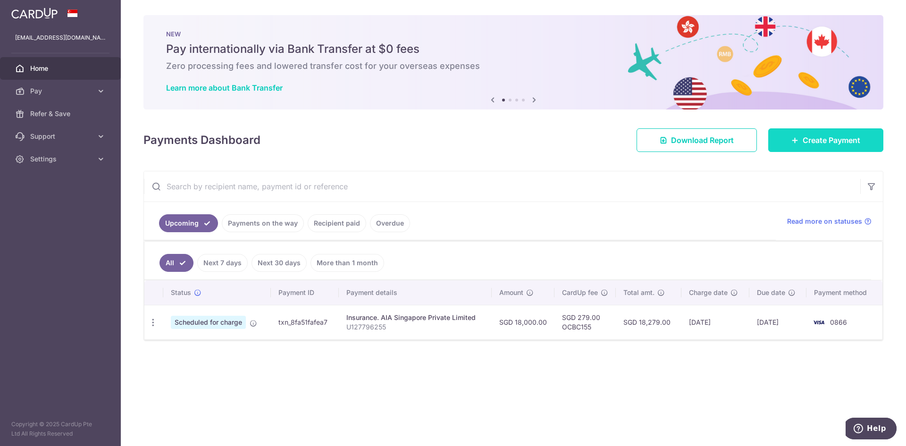
click at [805, 141] on span "Create Payment" at bounding box center [832, 140] width 58 height 11
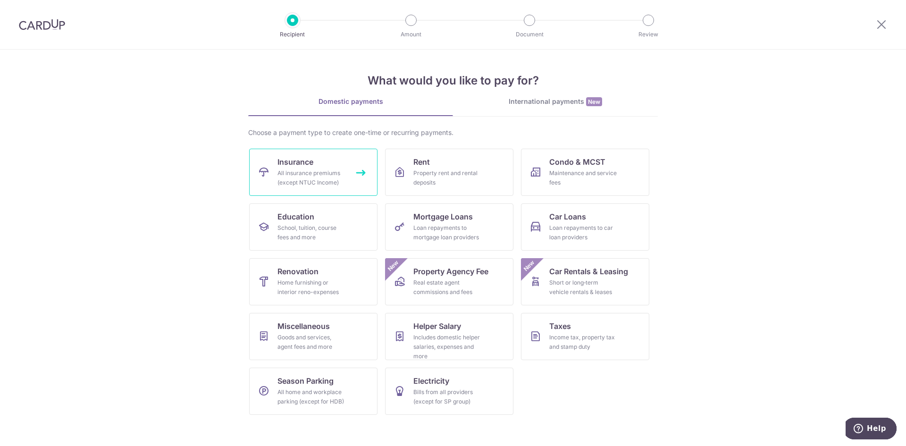
click at [312, 164] on span "Insurance" at bounding box center [296, 161] width 36 height 11
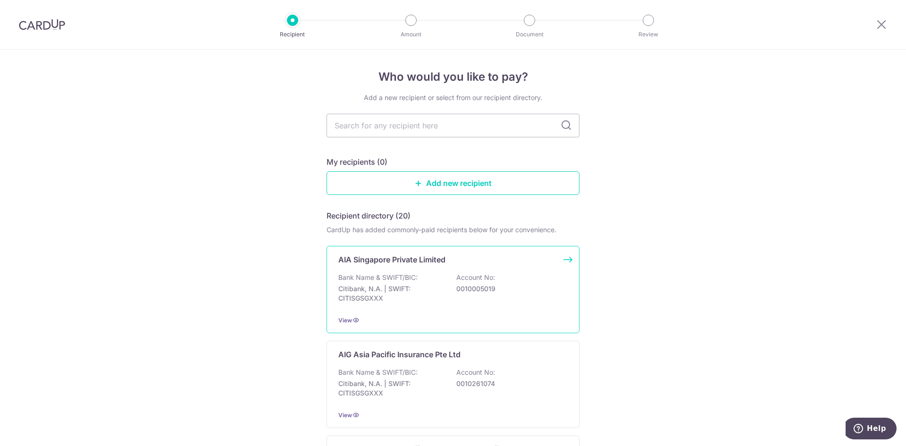
click at [410, 282] on div "Bank Name & SWIFT/BIC: Citibank, N.A. | SWIFT: CITISGSGXXX Account No: 00100050…" at bounding box center [452, 290] width 229 height 35
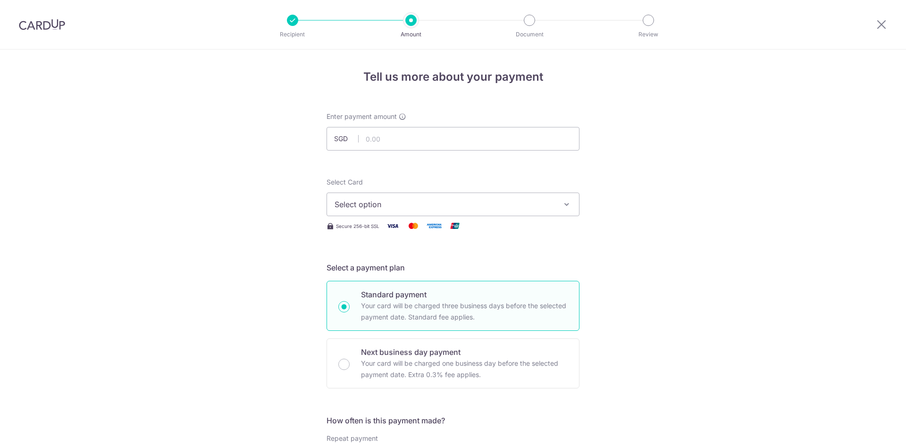
click at [373, 137] on input "text" at bounding box center [453, 139] width 253 height 24
type input "3,563.34"
click at [379, 207] on span "Select option" at bounding box center [445, 204] width 220 height 11
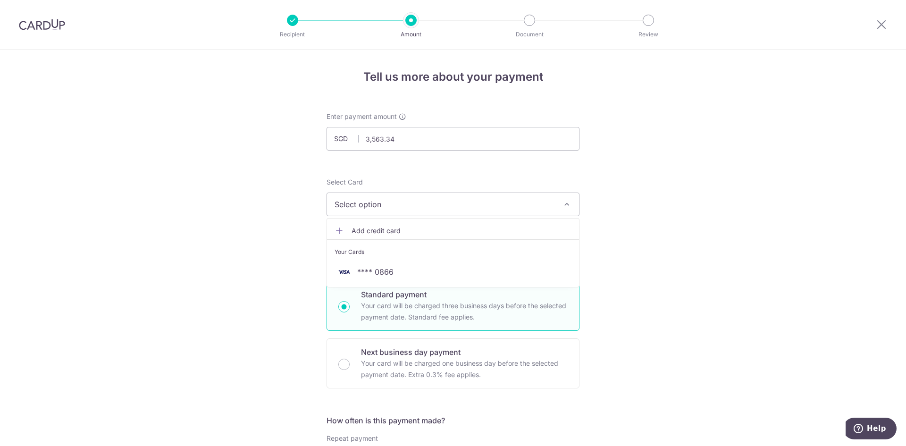
click at [361, 259] on li "Your Cards" at bounding box center [453, 249] width 252 height 21
click at [400, 205] on span "Select option" at bounding box center [445, 204] width 220 height 11
click at [386, 276] on span "**** 0866" at bounding box center [375, 271] width 36 height 11
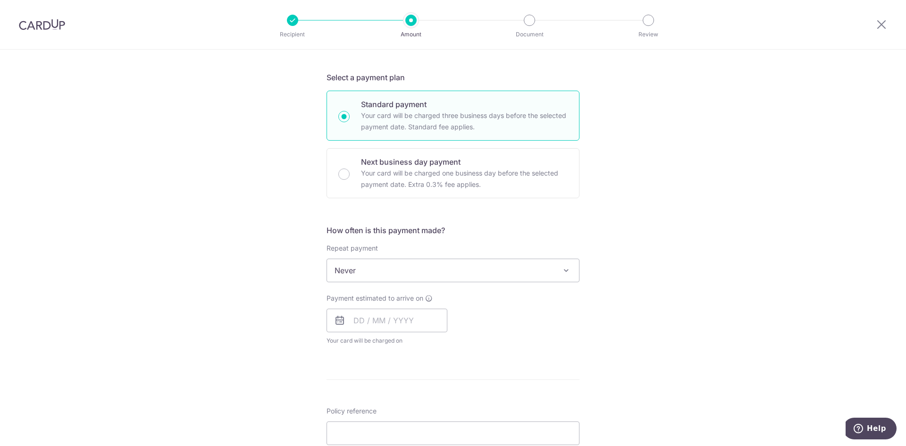
scroll to position [236, 0]
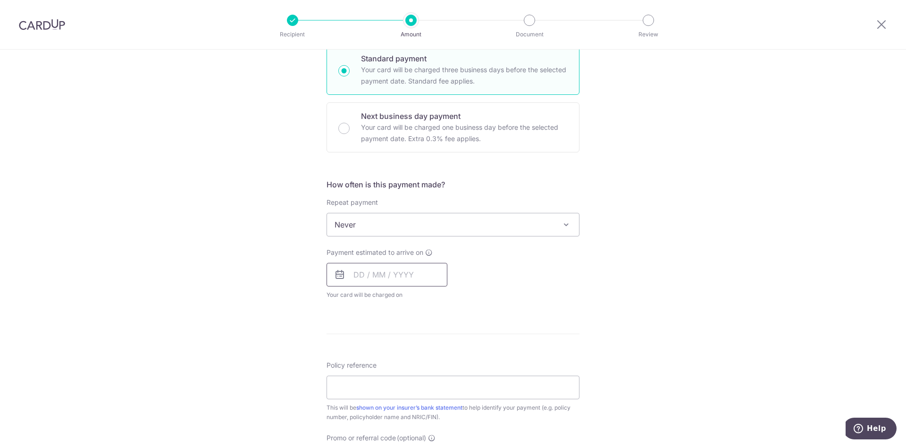
click at [368, 276] on input "text" at bounding box center [387, 275] width 121 height 24
click at [386, 302] on select "Sep Oct Nov Dec" at bounding box center [380, 300] width 25 height 8
click at [438, 417] on link "31" at bounding box center [440, 417] width 15 height 15
type input "[DATE]"
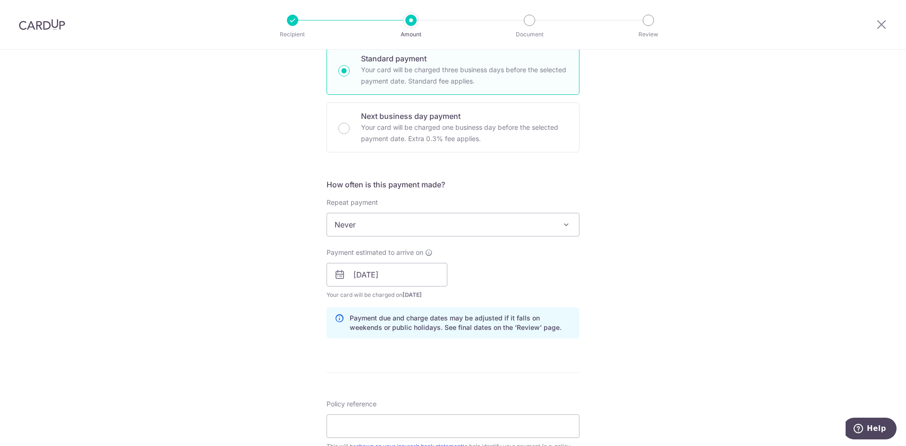
scroll to position [189, 0]
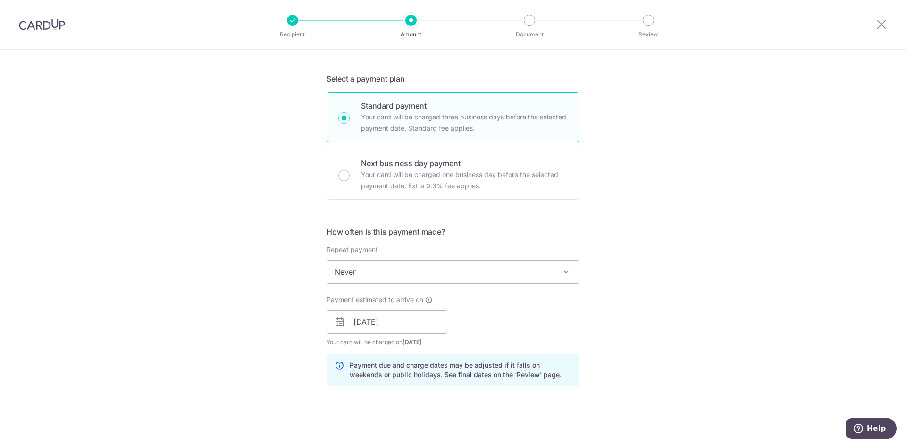
click at [405, 276] on span "Never" at bounding box center [453, 272] width 252 height 23
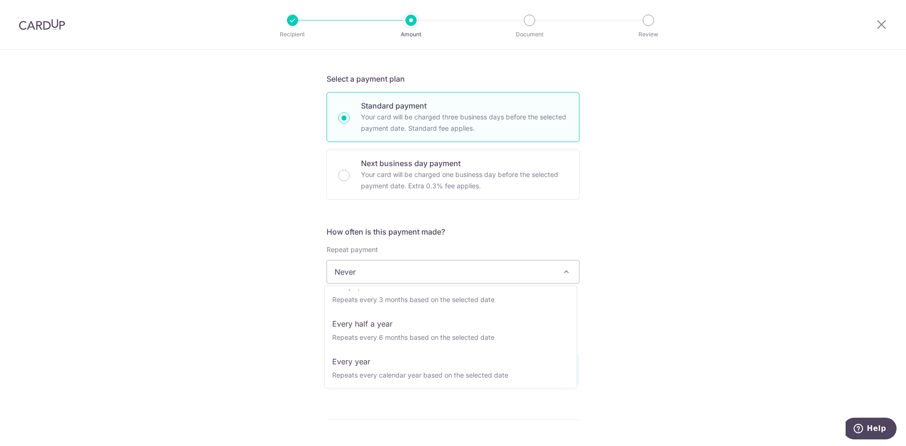
scroll to position [132, 0]
select select "6"
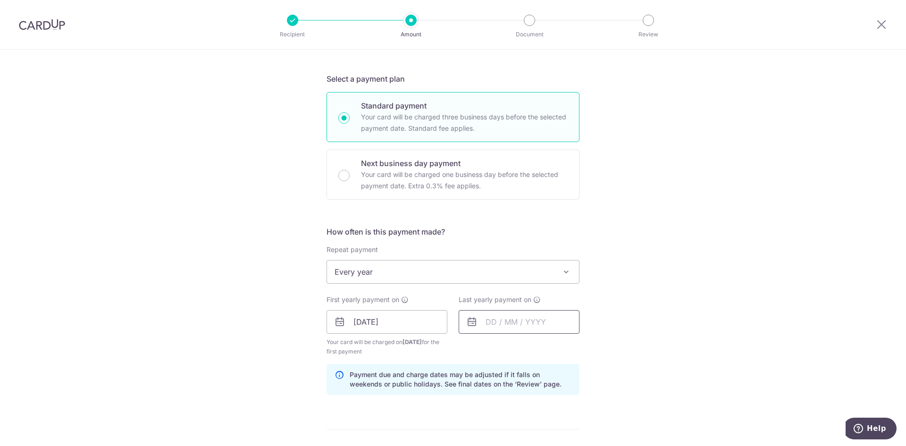
click at [508, 324] on input "text" at bounding box center [519, 322] width 121 height 24
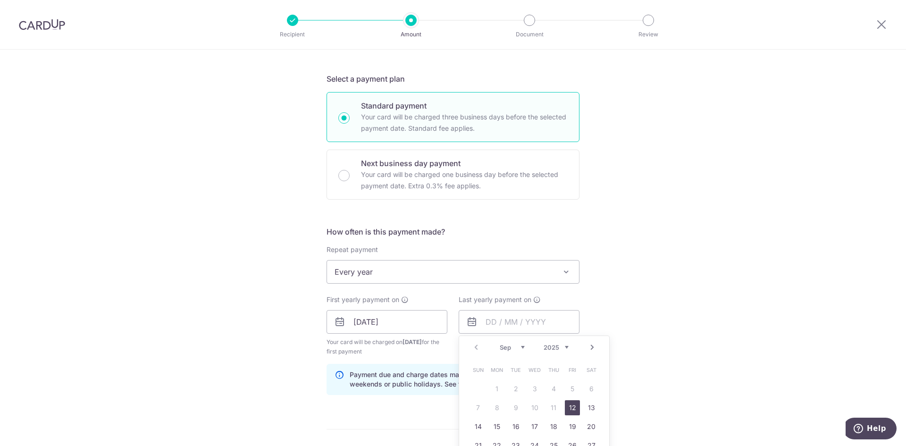
click at [562, 348] on select "2025 2026 2027 2028 2029 2030 2031 2032 2033 2034 2035" at bounding box center [556, 348] width 25 height 8
click at [515, 348] on select "Jan Feb Mar Apr May Jun Jul Aug Sep Oct Nov Dec" at bounding box center [512, 348] width 25 height 8
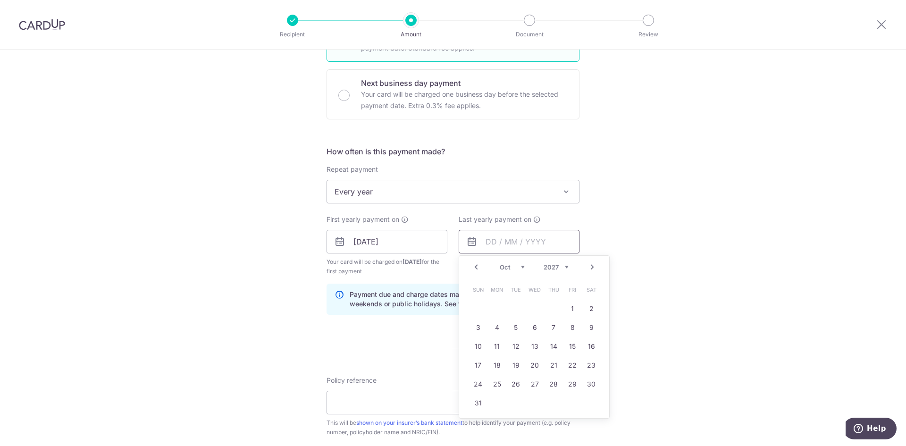
scroll to position [283, 0]
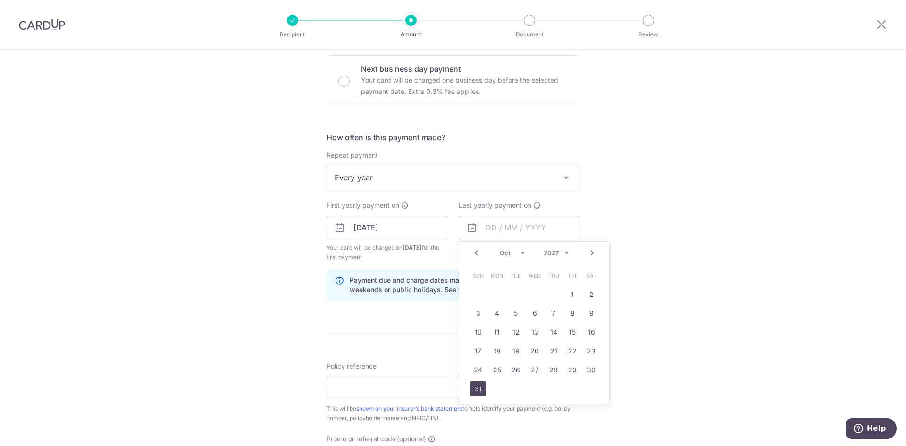
click at [478, 387] on link "31" at bounding box center [478, 388] width 15 height 15
type input "[DATE]"
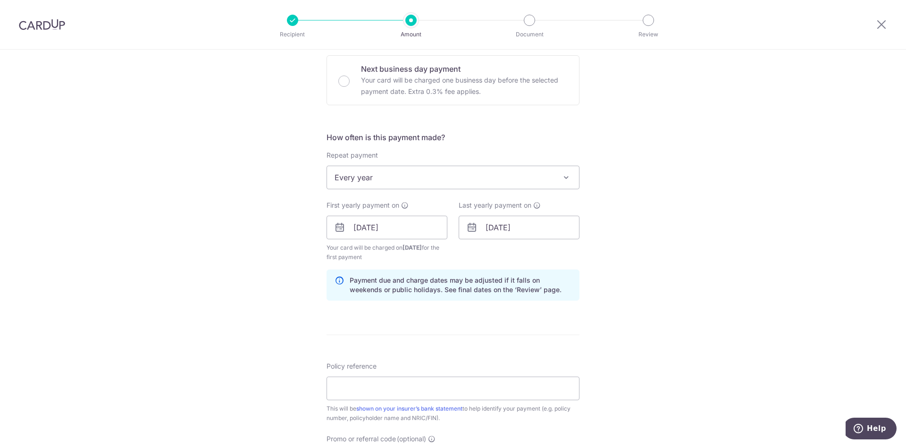
scroll to position [330, 0]
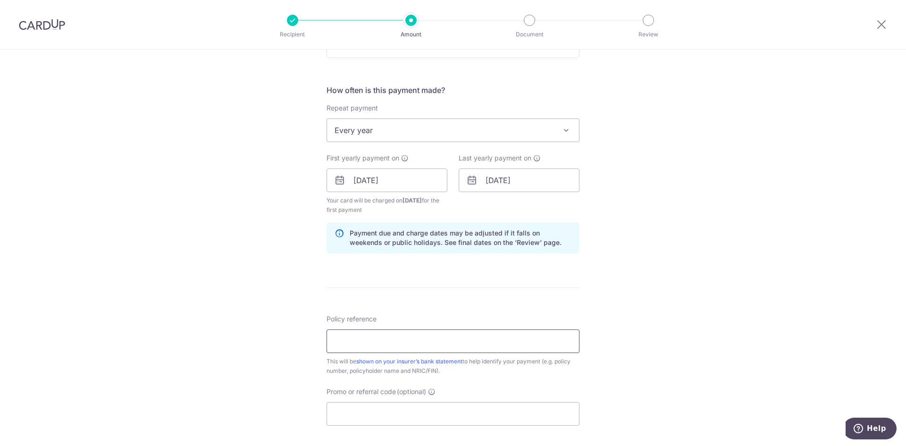
click at [378, 341] on input "Policy reference" at bounding box center [453, 341] width 253 height 24
click at [368, 410] on input "Promo or referral code (optional)" at bounding box center [453, 414] width 253 height 24
paste input "OCBC18"
type input "OCBC18"
click at [385, 353] on input "Policy reference" at bounding box center [453, 341] width 253 height 24
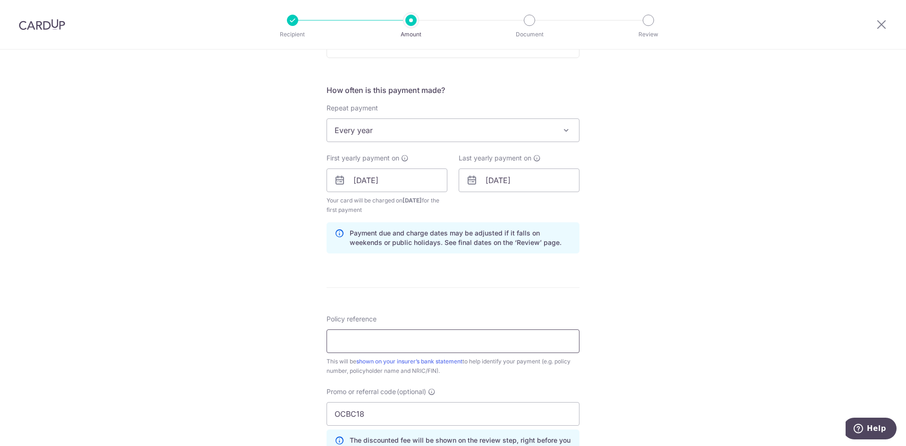
scroll to position [378, 0]
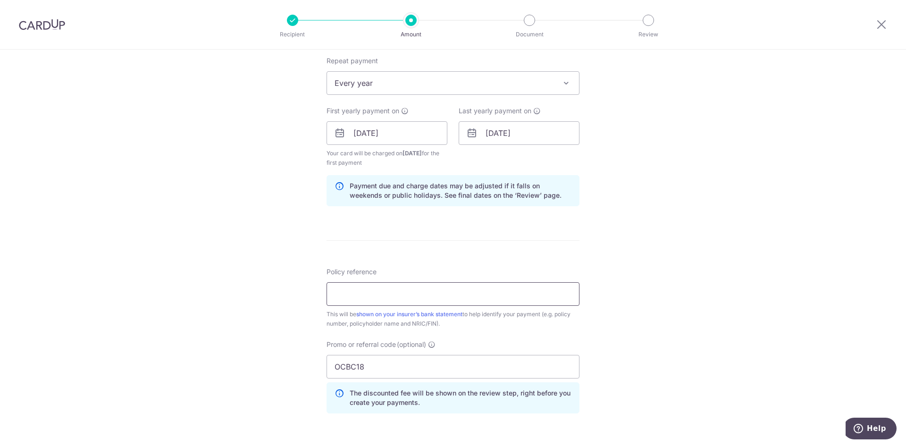
click at [437, 292] on input "Policy reference" at bounding box center [453, 294] width 253 height 24
click at [362, 291] on input "U126767159" at bounding box center [453, 294] width 253 height 24
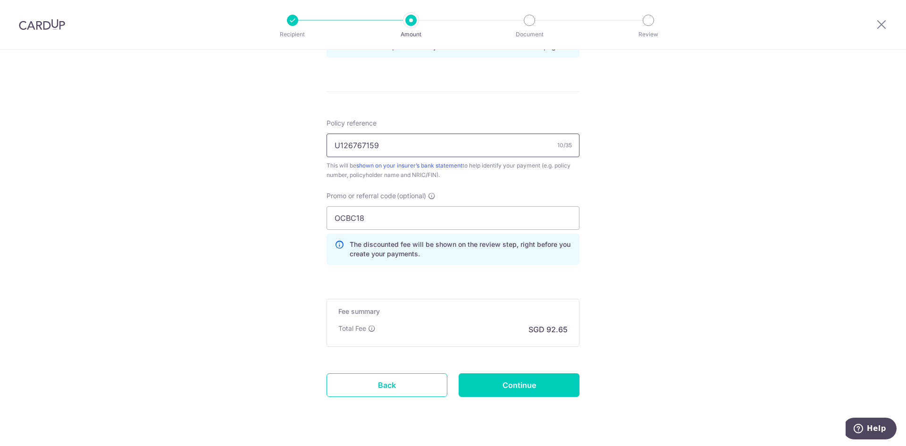
scroll to position [548, 0]
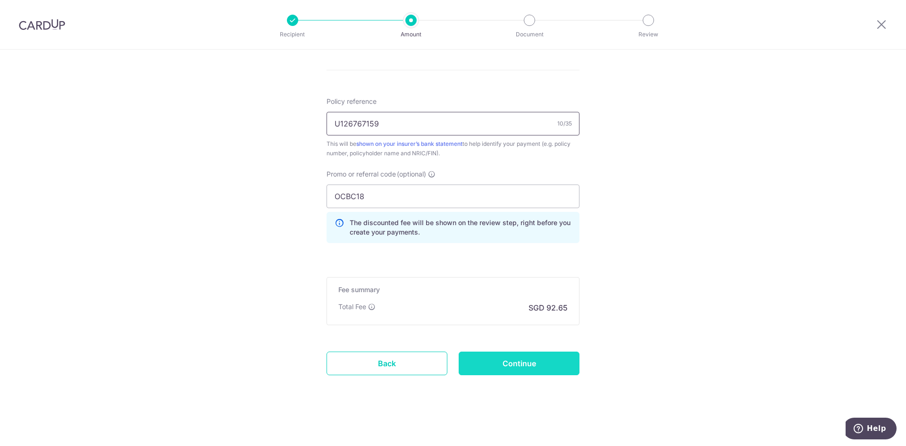
type input "U126767159"
click at [531, 370] on input "Continue" at bounding box center [519, 364] width 121 height 24
type input "Create Schedule"
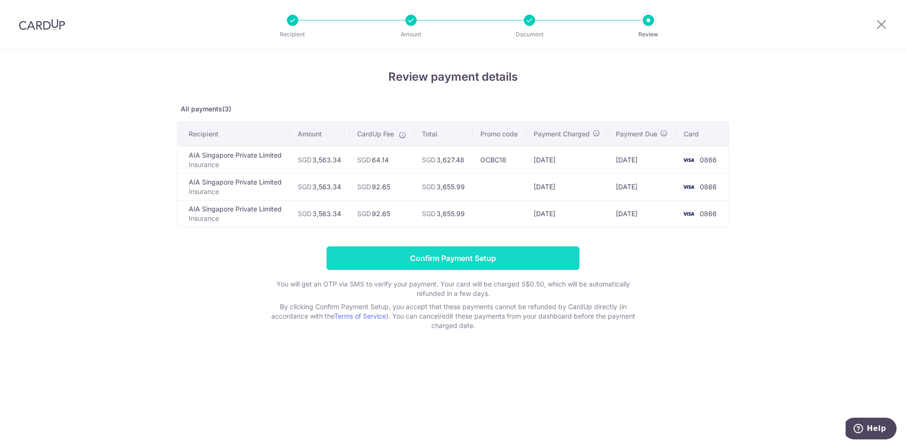
click at [506, 250] on input "Confirm Payment Setup" at bounding box center [453, 258] width 253 height 24
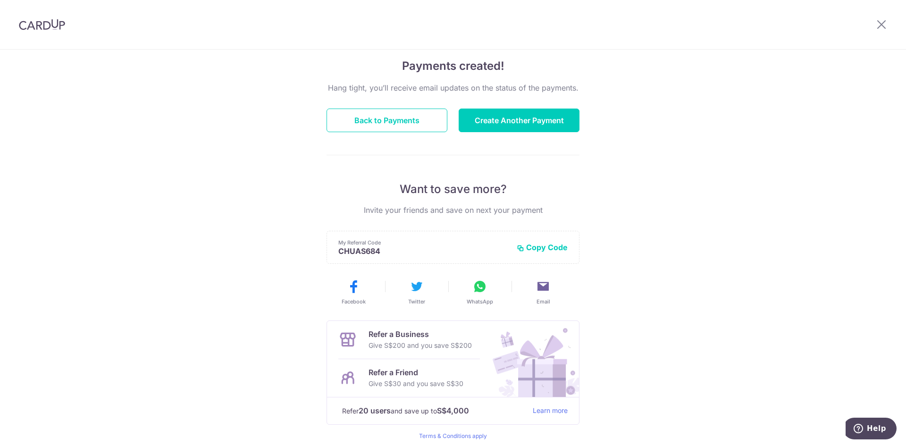
scroll to position [94, 0]
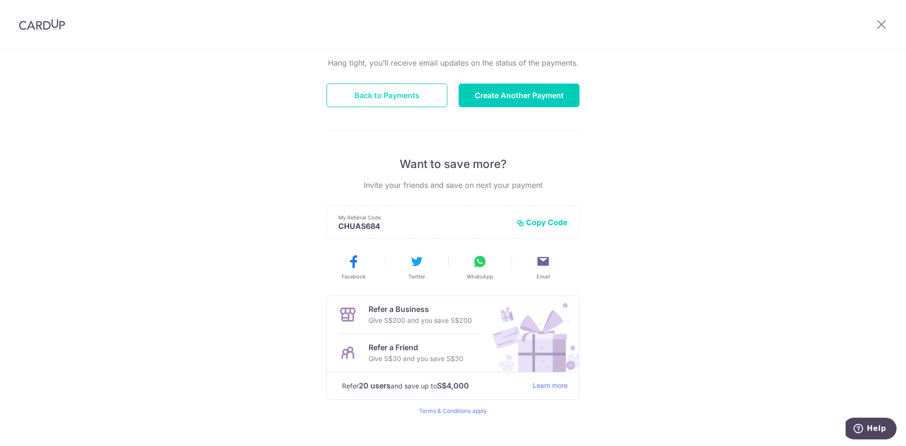
click at [399, 95] on button "Back to Payments" at bounding box center [387, 96] width 121 height 24
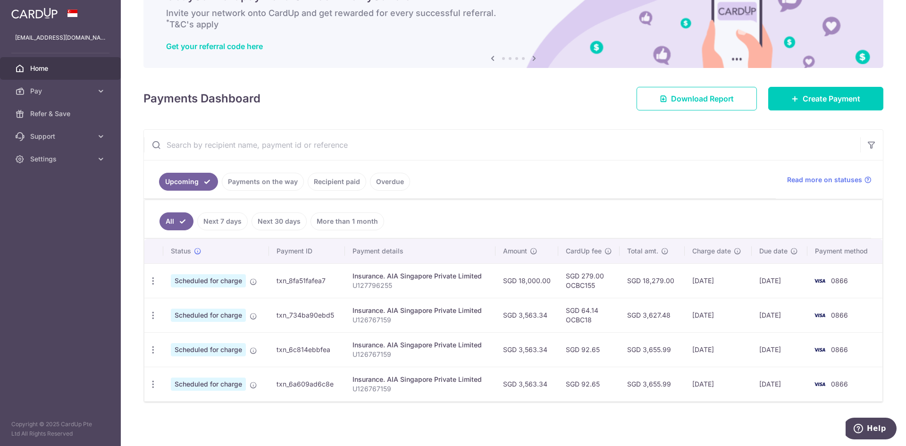
scroll to position [54, 0]
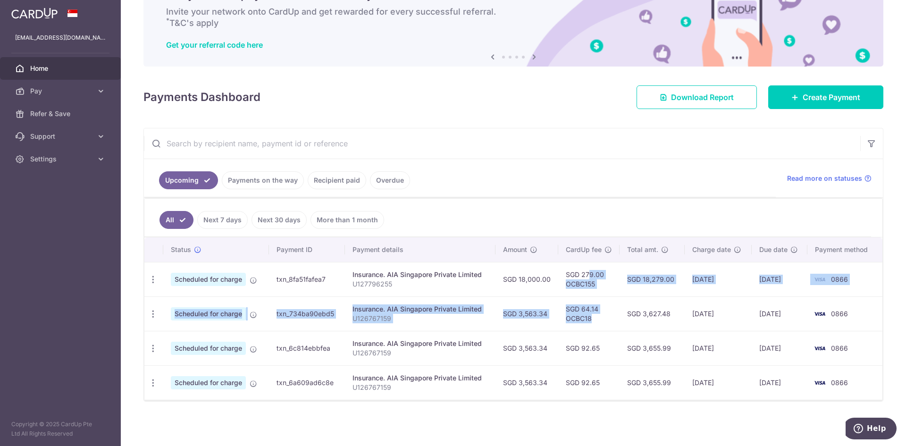
drag, startPoint x: 596, startPoint y: 319, endPoint x: 569, endPoint y: 278, distance: 49.1
click at [569, 278] on tbody "Update payment Cancel payment Scheduled for charge txn_8fa51fafea7 Insurance. A…" at bounding box center [513, 331] width 738 height 138
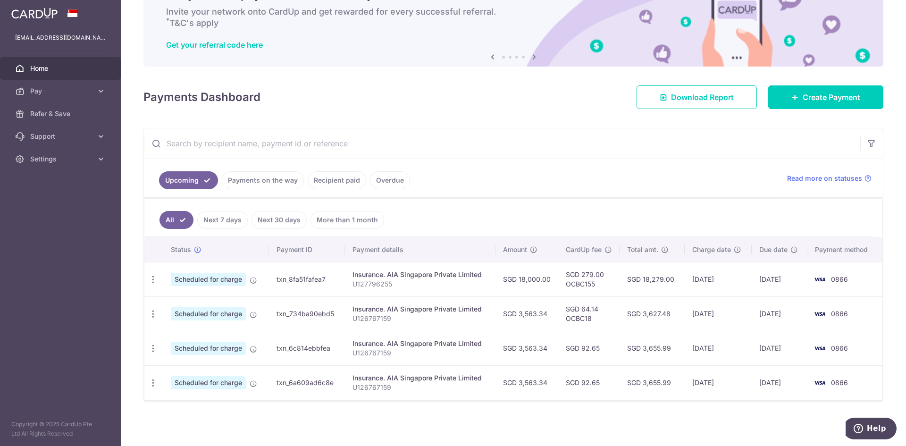
drag, startPoint x: 598, startPoint y: 332, endPoint x: 598, endPoint y: 337, distance: 5.2
click at [597, 332] on td "SGD 92.65" at bounding box center [588, 348] width 61 height 34
drag, startPoint x: 599, startPoint y: 353, endPoint x: 575, endPoint y: 274, distance: 82.4
click at [575, 274] on tbody "Update payment Cancel payment Scheduled for charge txn_8fa51fafea7 Insurance. A…" at bounding box center [513, 331] width 738 height 138
click at [582, 302] on td "SGD 64.14 OCBC18" at bounding box center [588, 313] width 61 height 34
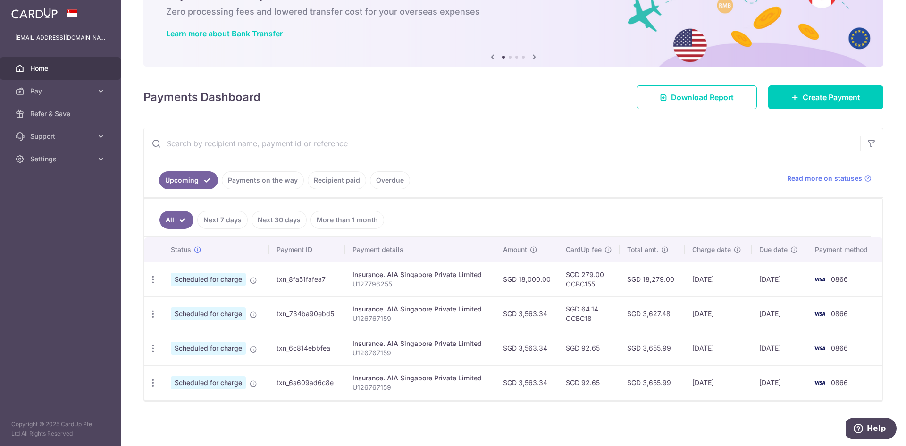
click at [783, 314] on td "[DATE]" at bounding box center [780, 313] width 56 height 34
click at [785, 355] on td "[DATE]" at bounding box center [780, 348] width 56 height 34
click at [792, 386] on td "[DATE]" at bounding box center [780, 382] width 56 height 34
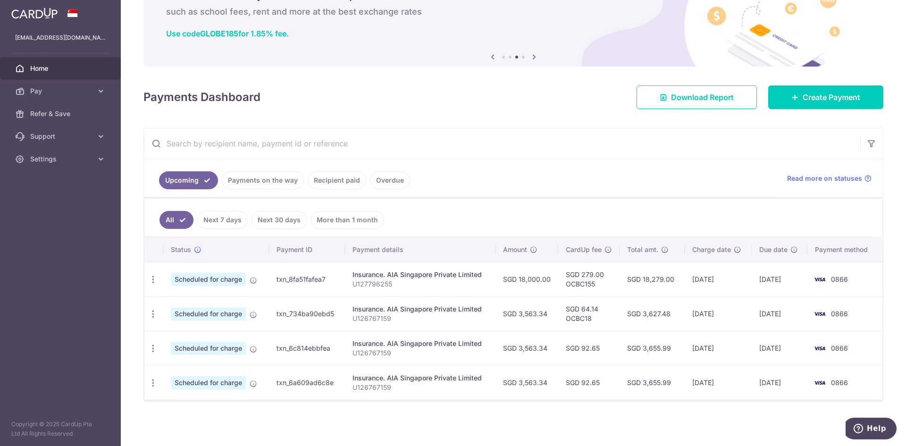
drag, startPoint x: 522, startPoint y: 280, endPoint x: 552, endPoint y: 282, distance: 29.8
click at [551, 281] on td "SGD 18,000.00" at bounding box center [527, 279] width 63 height 34
